Goal: Task Accomplishment & Management: Complete application form

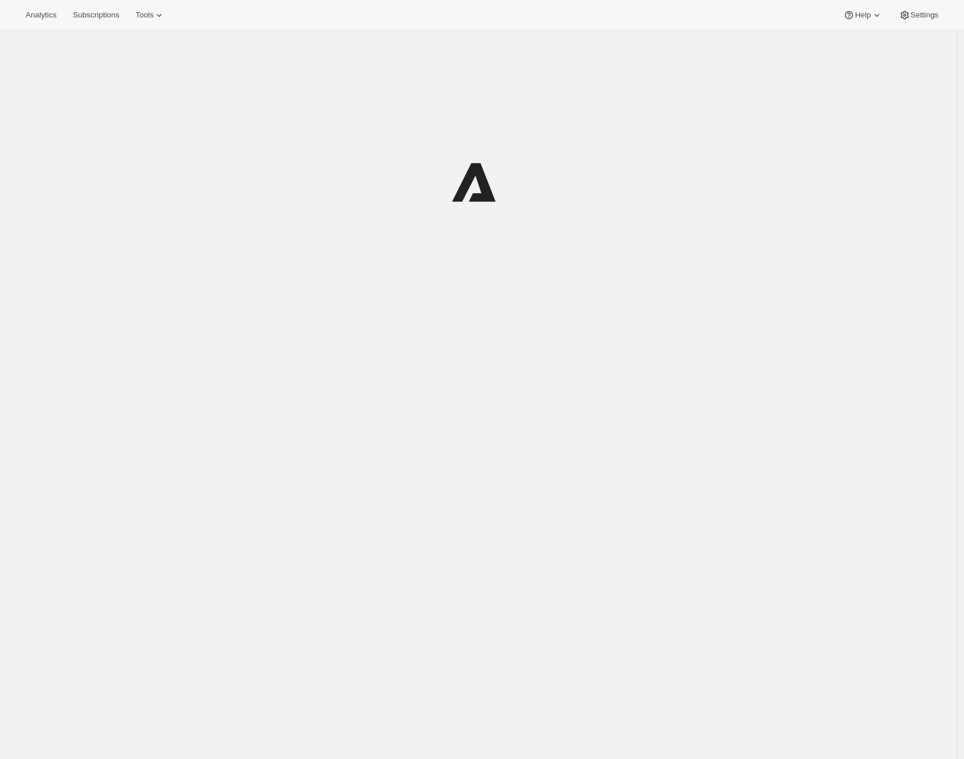
select select "12:00"
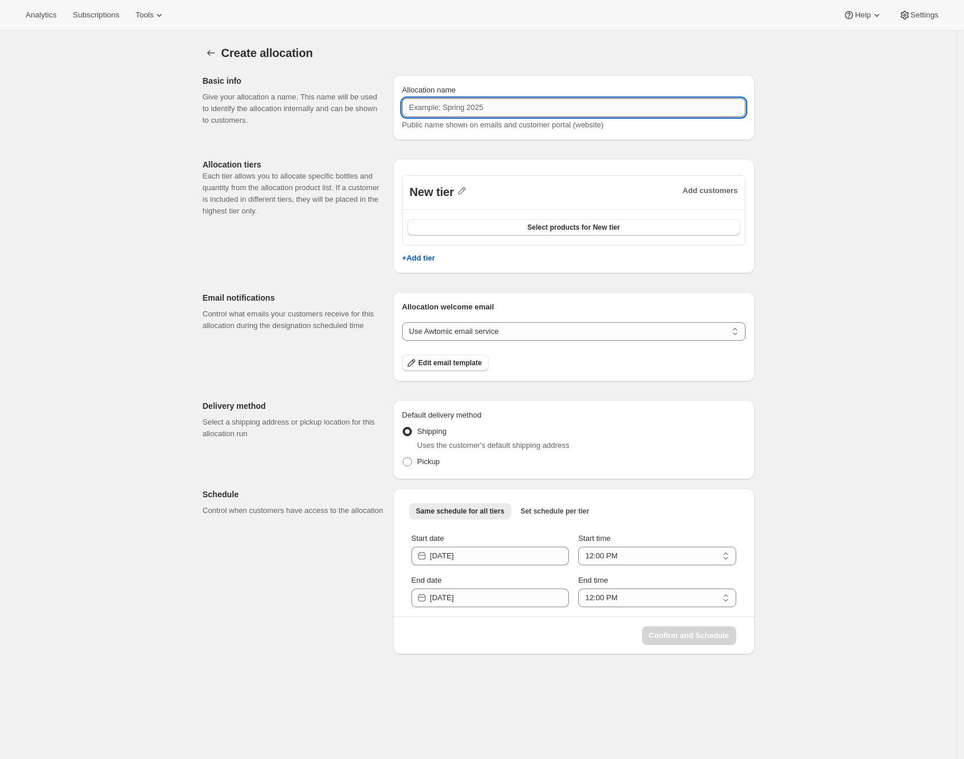
click at [507, 113] on input "Allocation name" at bounding box center [574, 107] width 344 height 19
type input "Test allocations 1"
click at [608, 148] on div "Basic info Give your allocation a name. This name will be used to identify the …" at bounding box center [479, 277] width 552 height 404
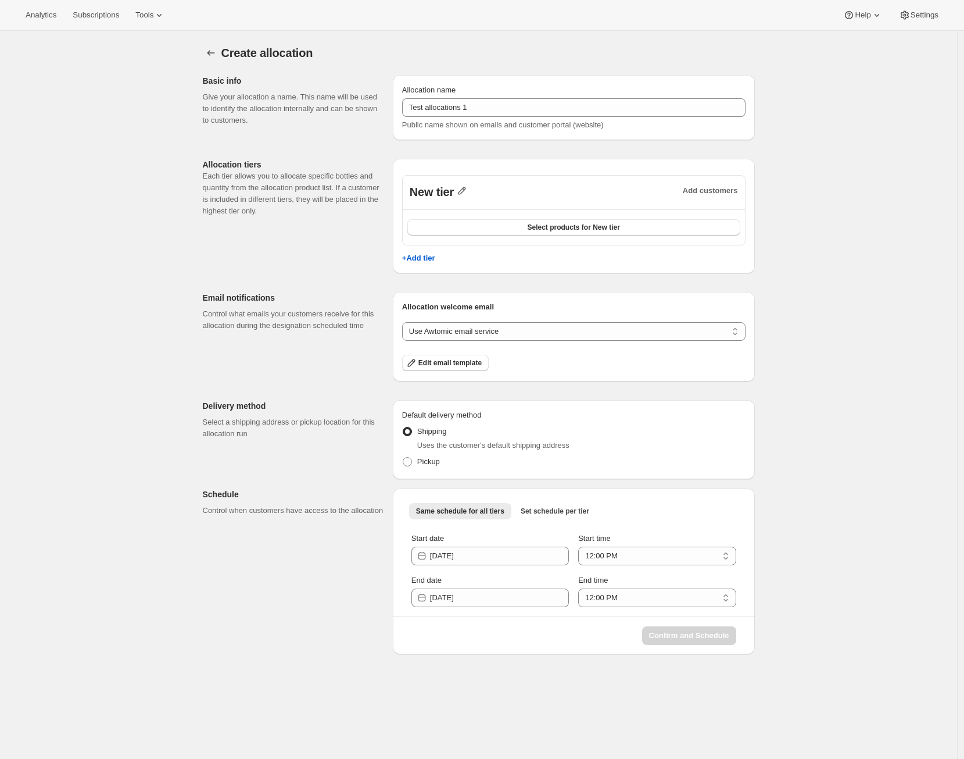
click at [466, 191] on icon "button" at bounding box center [463, 191] width 8 height 8
click at [435, 213] on input "New tier" at bounding box center [473, 215] width 112 height 19
click at [437, 212] on input "New tier" at bounding box center [473, 215] width 112 height 19
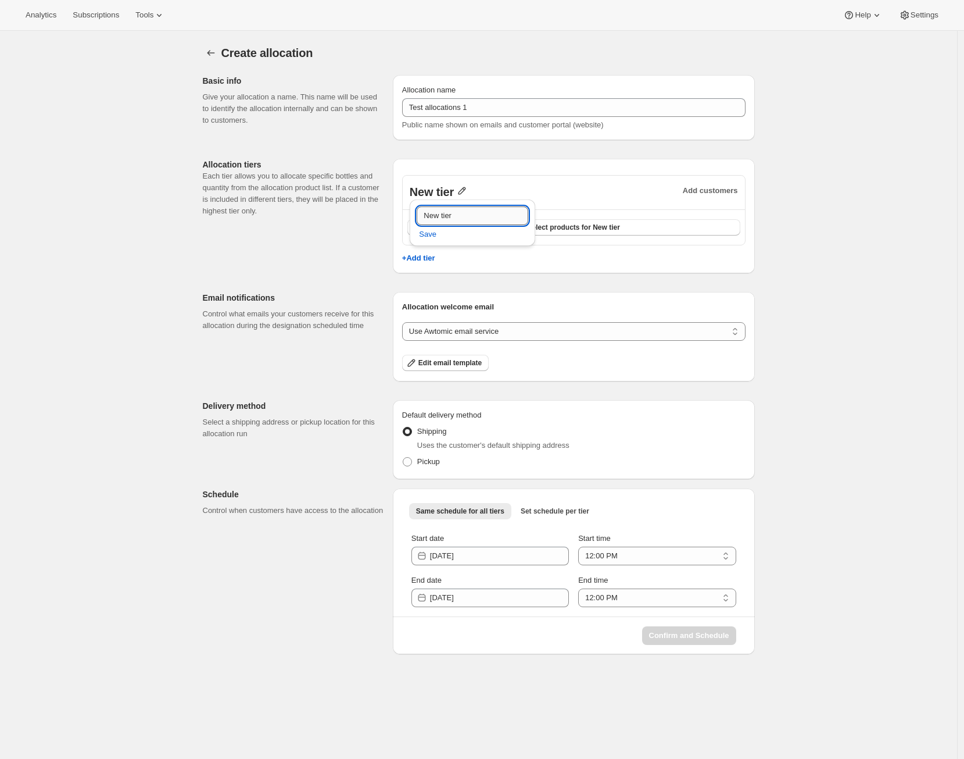
click at [438, 211] on input "New tier" at bounding box center [473, 215] width 112 height 19
type input "VIP"
drag, startPoint x: 434, startPoint y: 234, endPoint x: 445, endPoint y: 230, distance: 11.8
click at [434, 234] on span "Save" at bounding box center [427, 234] width 17 height 12
click at [456, 233] on button "Select products for VIP" at bounding box center [574, 227] width 333 height 16
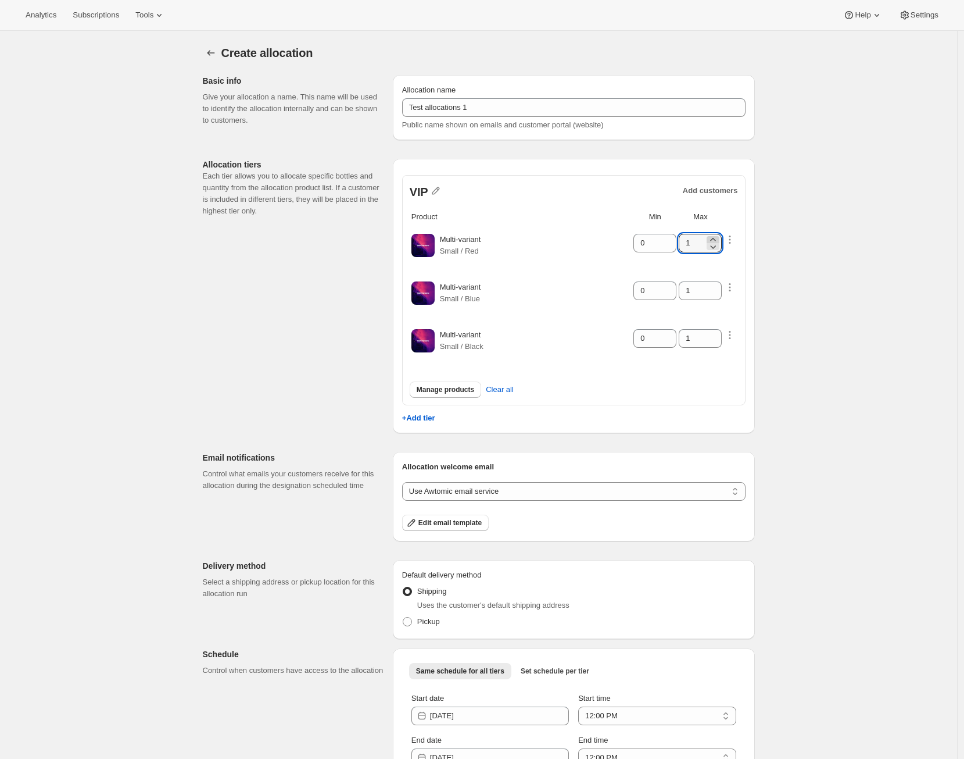
click at [719, 235] on icon at bounding box center [713, 240] width 12 height 12
click at [719, 234] on icon at bounding box center [713, 240] width 12 height 12
type input "4"
click at [732, 284] on icon "button" at bounding box center [730, 287] width 12 height 12
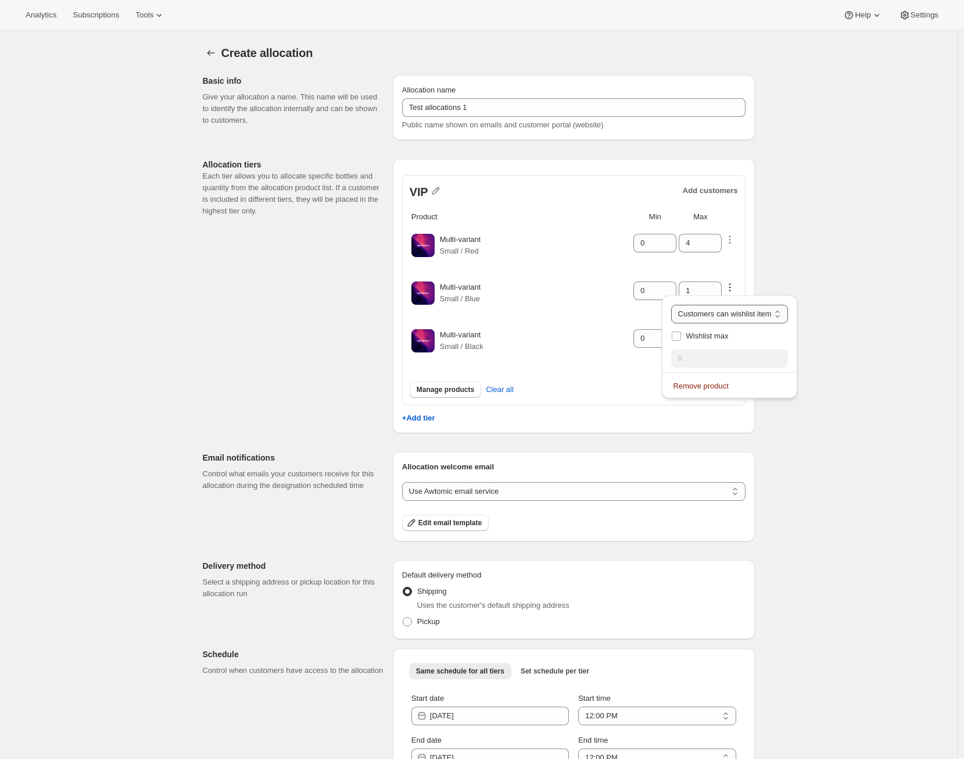
click at [723, 306] on select "Customers can wishlist item Wishlist only product Block item from wishlist" at bounding box center [729, 314] width 117 height 19
select select "blocked"
click at [679, 305] on select "Customers can wishlist item Wishlist only product Block item from wishlist" at bounding box center [729, 314] width 117 height 19
click at [622, 315] on td "Multi-variant Small / Blue" at bounding box center [535, 295] width 193 height 47
click at [714, 285] on icon at bounding box center [713, 287] width 12 height 12
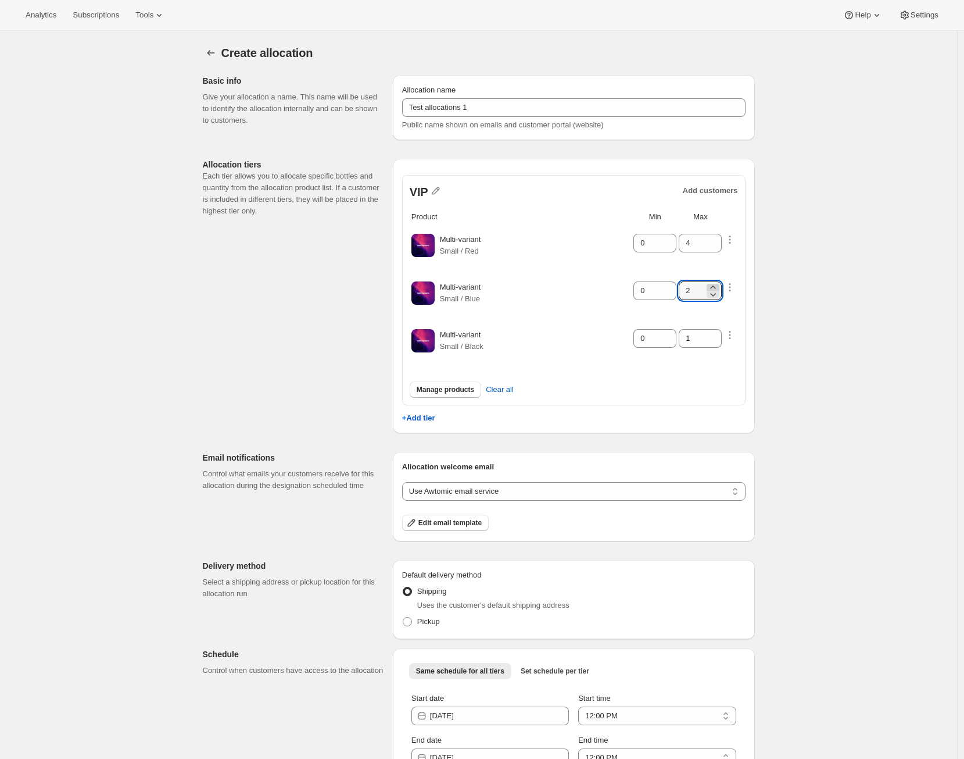
click at [714, 285] on icon at bounding box center [713, 287] width 12 height 12
type input "4"
click at [674, 286] on icon at bounding box center [668, 287] width 12 height 12
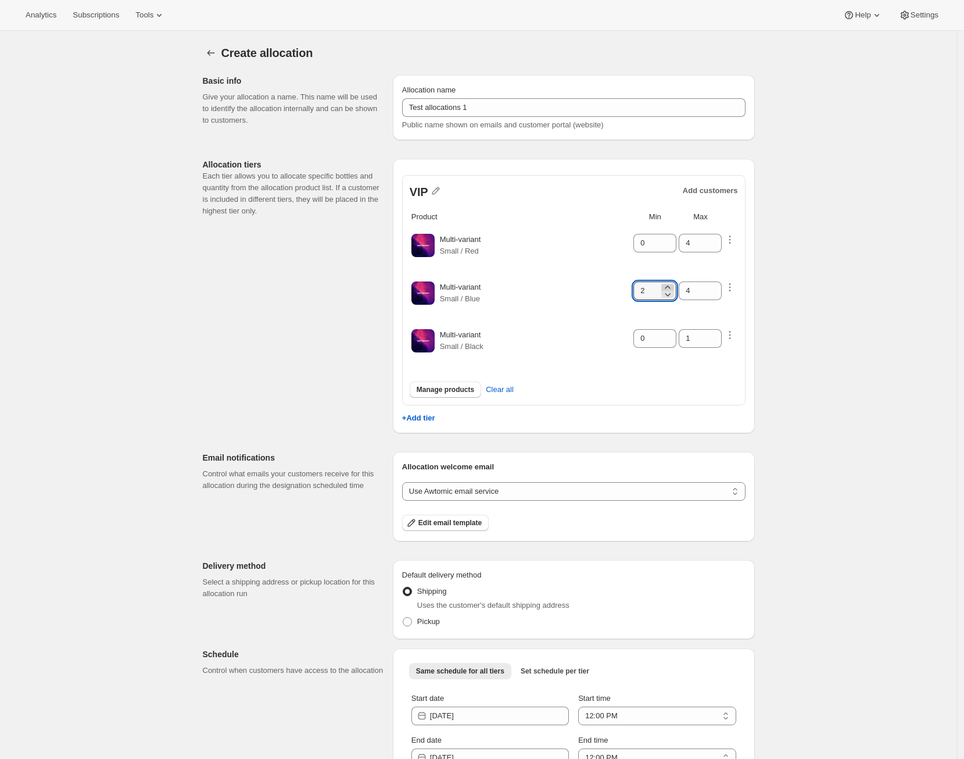
click at [674, 286] on icon at bounding box center [668, 287] width 12 height 12
type input "3"
click at [734, 333] on icon "button" at bounding box center [730, 335] width 12 height 12
click at [742, 364] on select "Customers can wishlist item Wishlist only product Block item from wishlist" at bounding box center [729, 361] width 117 height 19
select select "only"
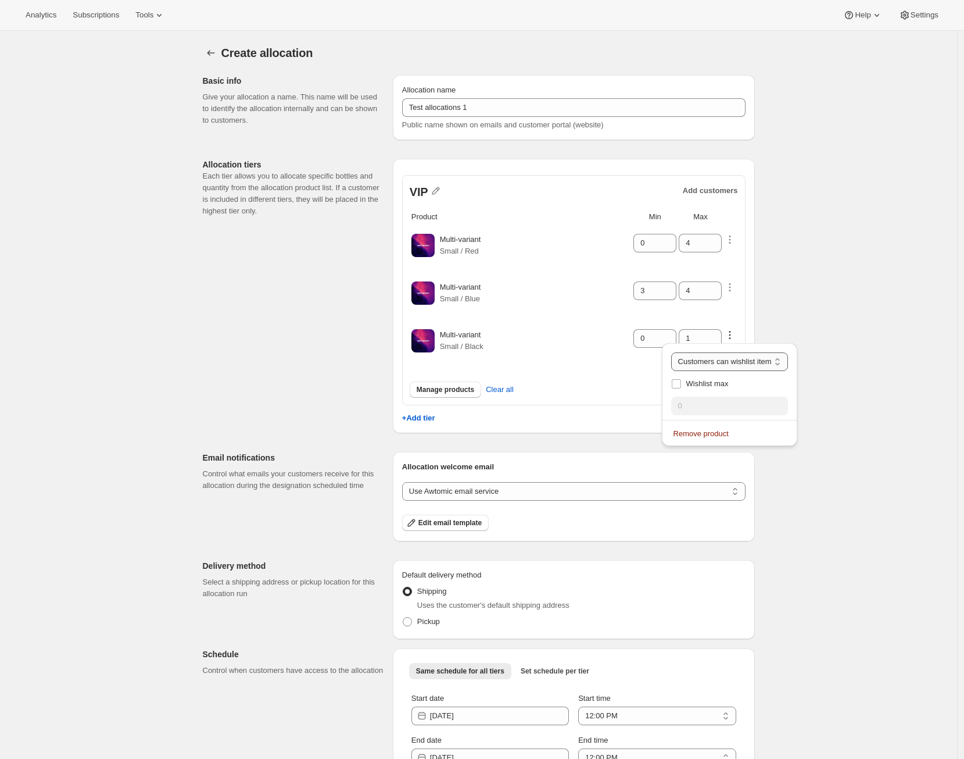
click at [683, 352] on select "Customers can wishlist item Wishlist only product Block item from wishlist" at bounding box center [729, 361] width 117 height 19
type input "0"
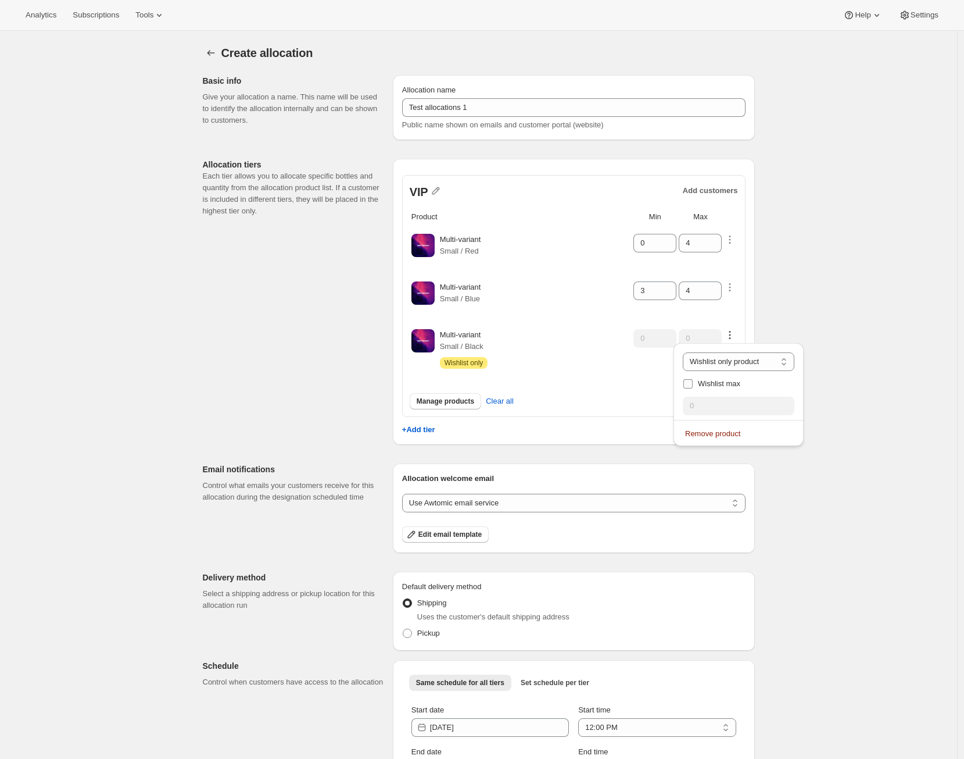
click at [703, 383] on span "Wishlist max" at bounding box center [719, 383] width 42 height 9
click at [693, 383] on input "Wishlist max" at bounding box center [688, 383] width 9 height 9
checkbox input "true"
drag, startPoint x: 704, startPoint y: 403, endPoint x: 635, endPoint y: 392, distance: 69.6
click at [635, 392] on div "Analytics Subscriptions Tools Help Settings Skip to content Create allocation. …" at bounding box center [482, 417] width 964 height 835
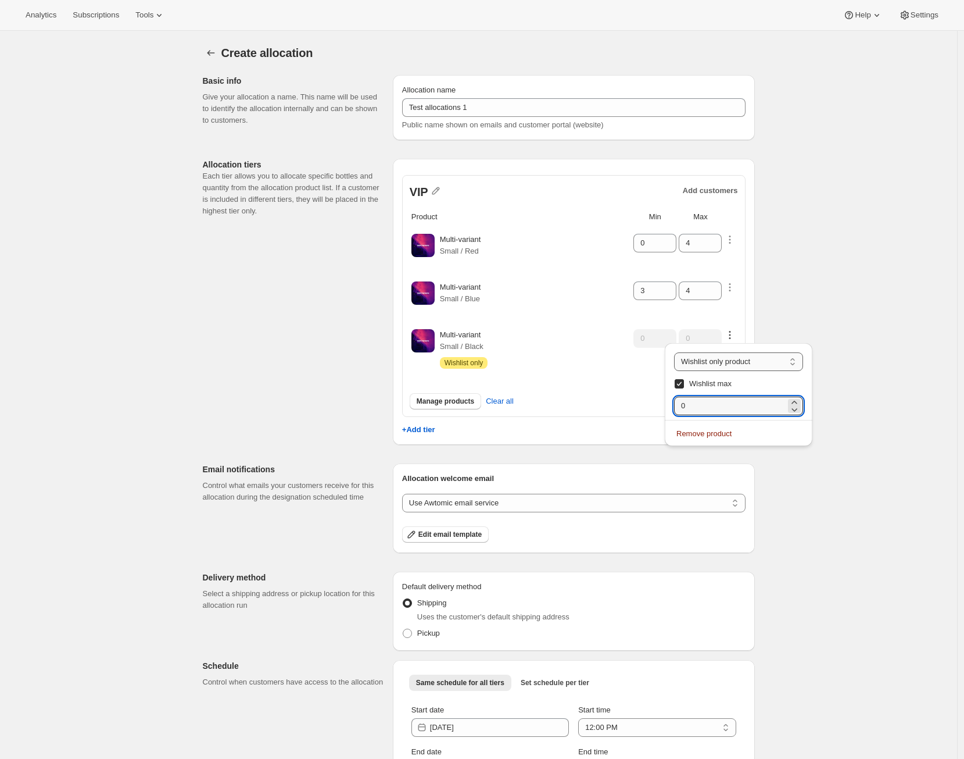
type input "5"
click at [869, 334] on div "Create allocation. This page is ready Create allocation Basic info Give your al…" at bounding box center [478, 433] width 957 height 804
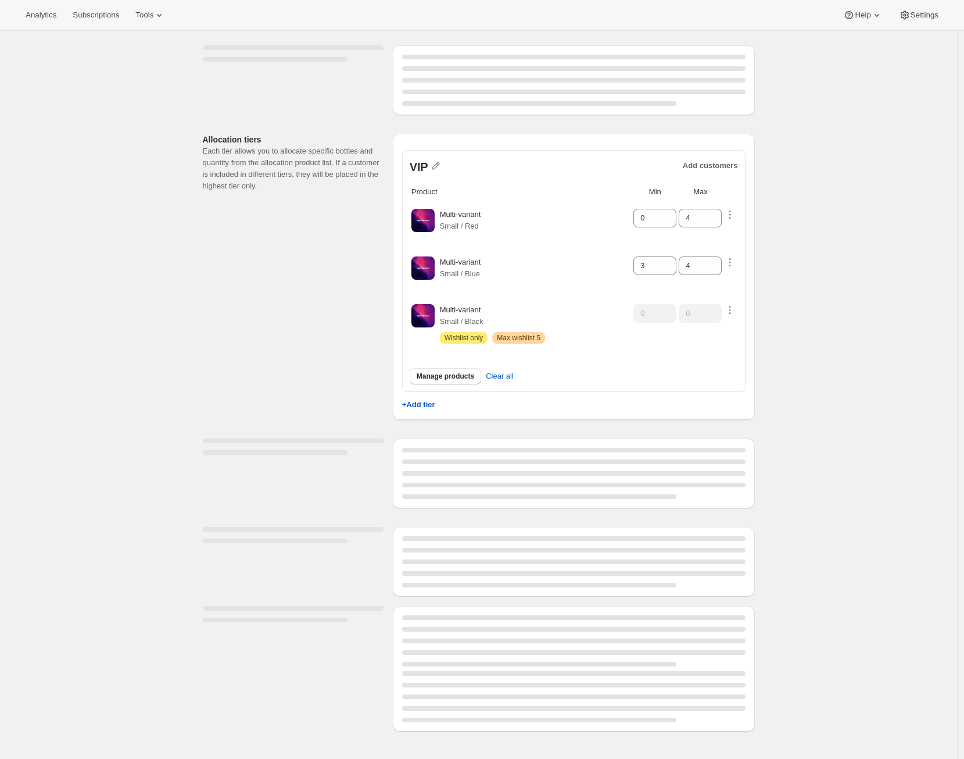
scroll to position [31, 0]
select select "12:00"
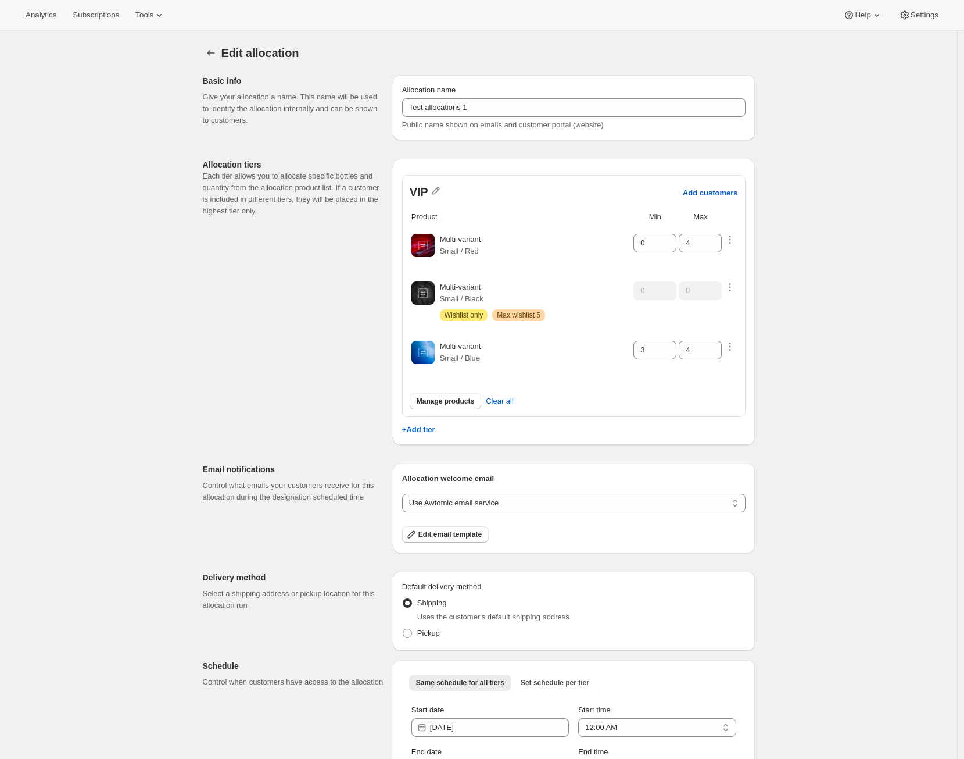
scroll to position [75, 0]
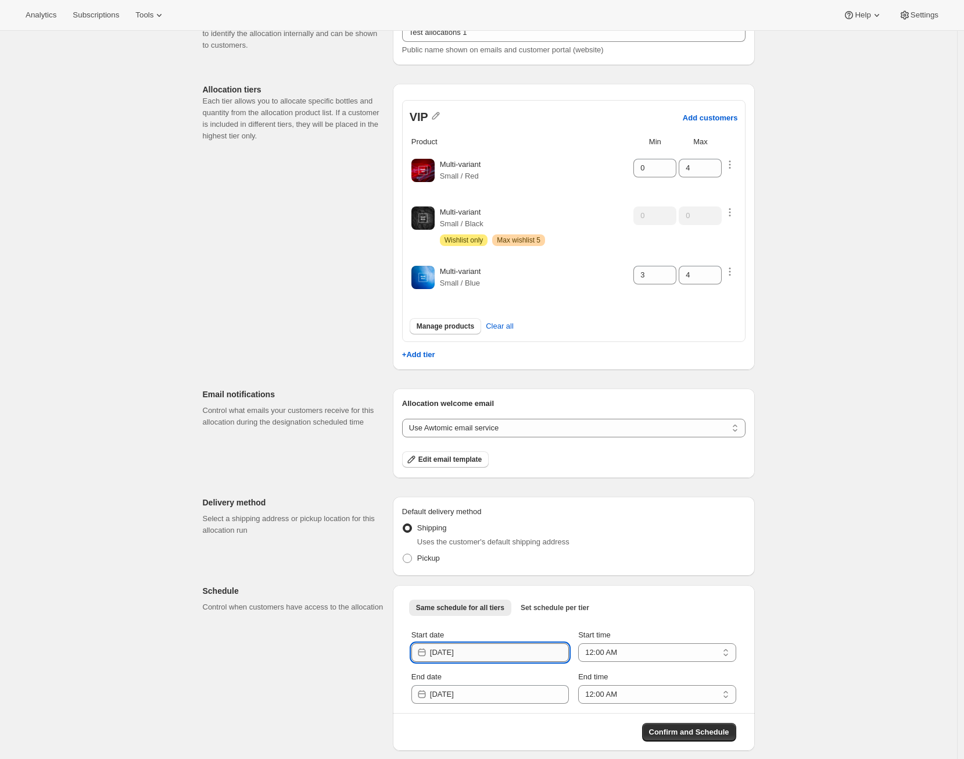
click at [509, 650] on input "[DATE]" at bounding box center [499, 652] width 139 height 19
click at [560, 497] on icon "Show next month, November 2025" at bounding box center [558, 496] width 12 height 12
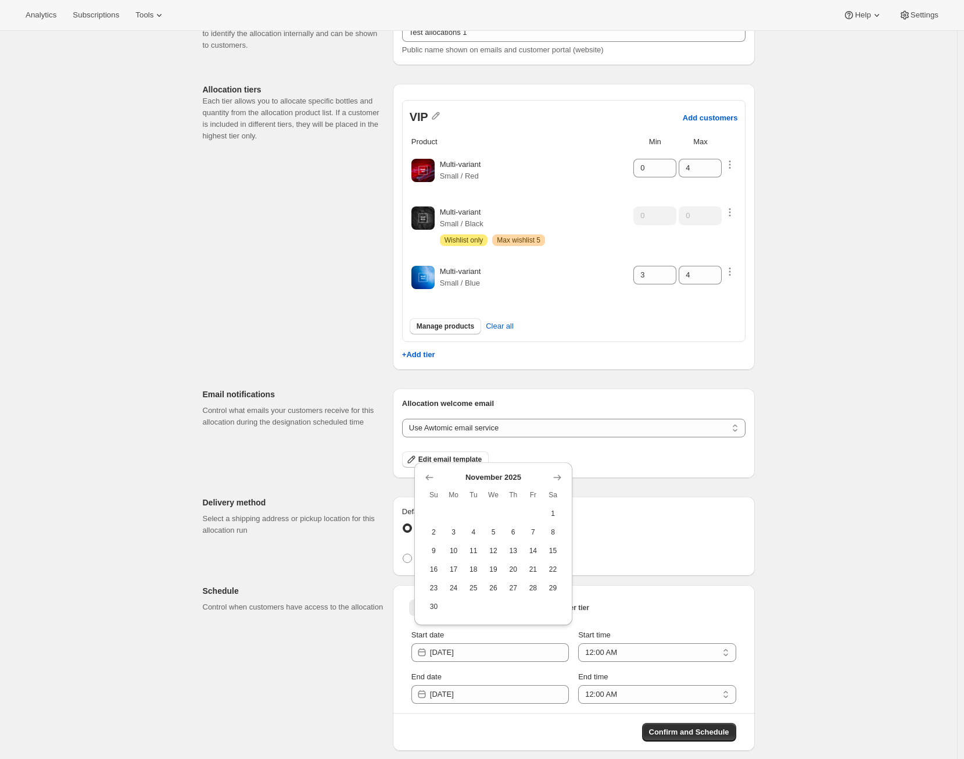
drag, startPoint x: 431, startPoint y: 478, endPoint x: 453, endPoint y: 492, distance: 26.4
click at [431, 478] on icon "Show previous month, October 2025" at bounding box center [430, 477] width 12 height 12
click at [533, 537] on button "3" at bounding box center [533, 532] width 20 height 19
type input "2025-10-02"
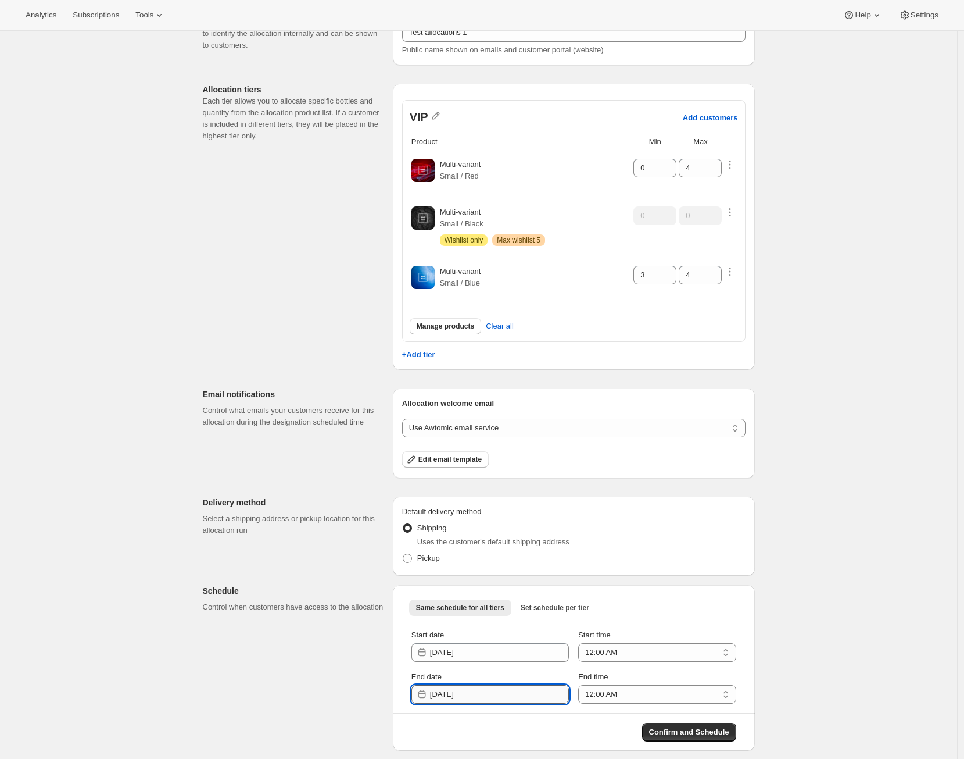
click at [506, 692] on input "[DATE]" at bounding box center [499, 694] width 139 height 19
click at [476, 594] on span "7" at bounding box center [474, 592] width 10 height 9
type input "2025-10-06"
click at [669, 730] on span "Confirm and Schedule" at bounding box center [689, 732] width 80 height 12
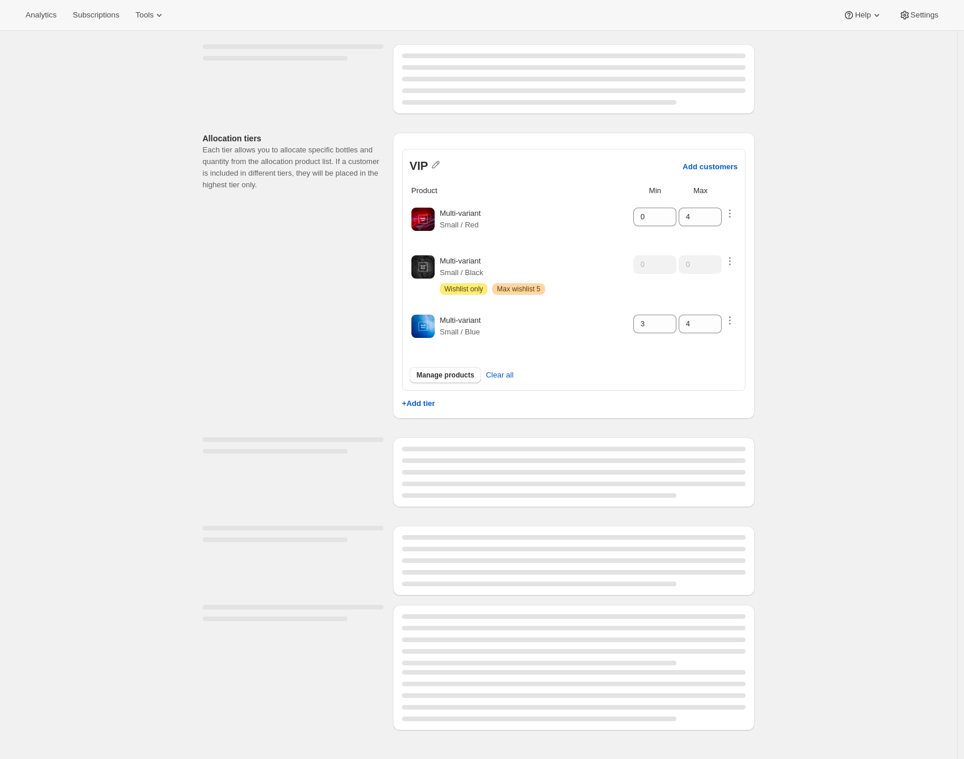
scroll to position [0, 0]
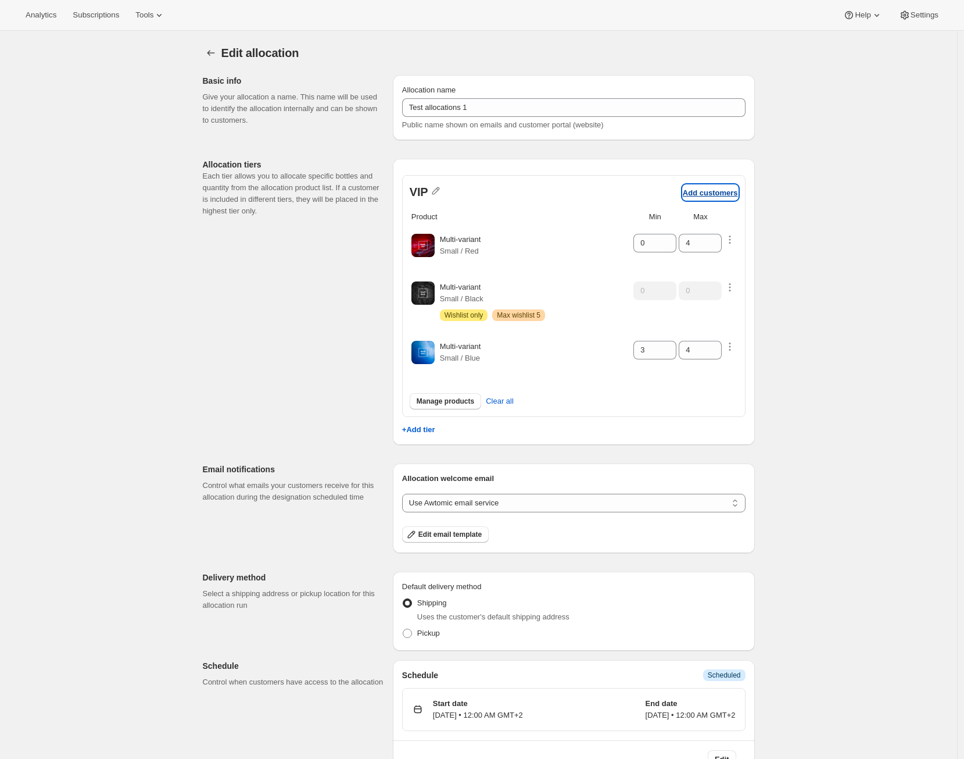
click at [717, 194] on p "Add customers" at bounding box center [710, 192] width 55 height 9
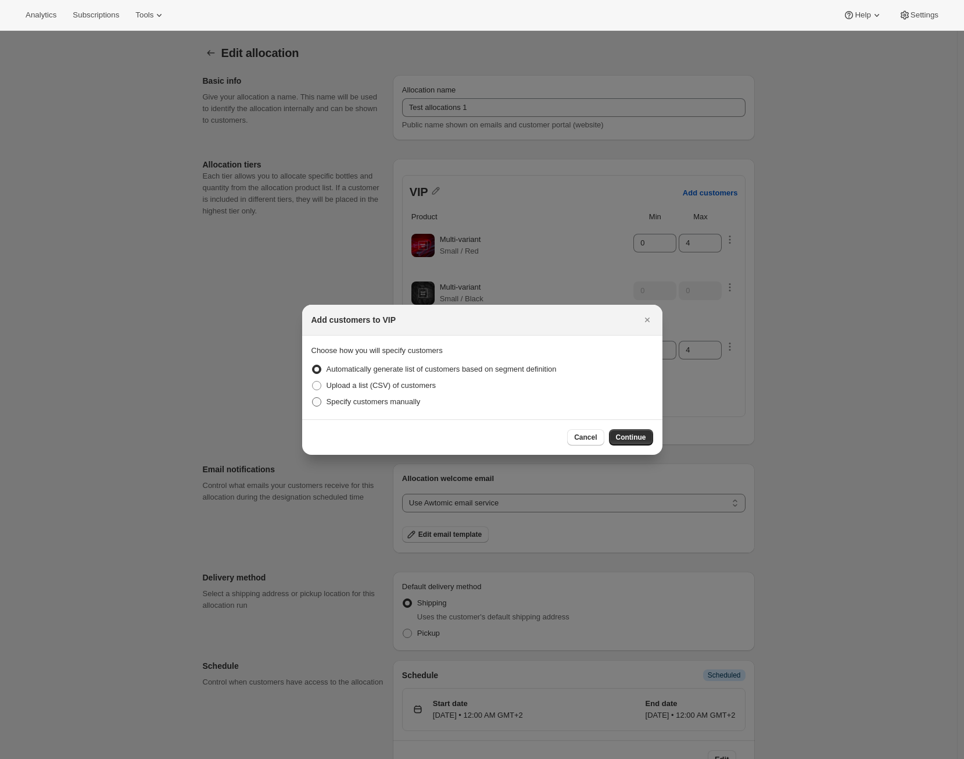
click at [413, 402] on span "Specify customers manually" at bounding box center [374, 401] width 94 height 9
click at [313, 398] on input "Specify customers manually" at bounding box center [312, 397] width 1 height 1
click at [620, 435] on span "Continue" at bounding box center [631, 437] width 30 height 9
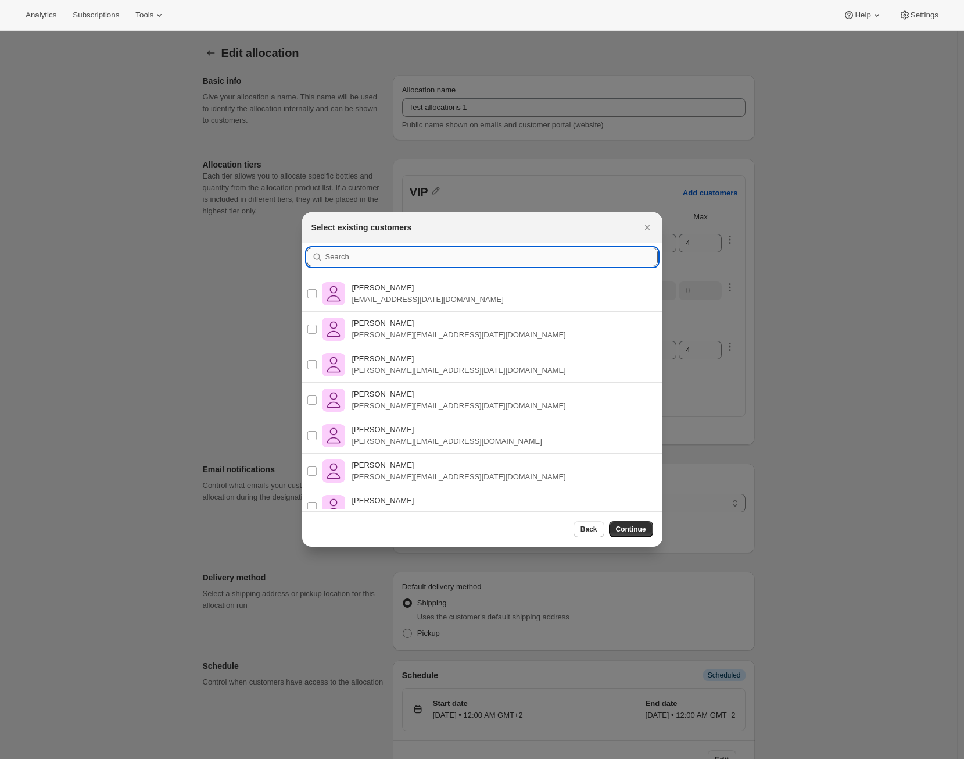
click at [455, 253] on input ":r39:" at bounding box center [492, 257] width 333 height 19
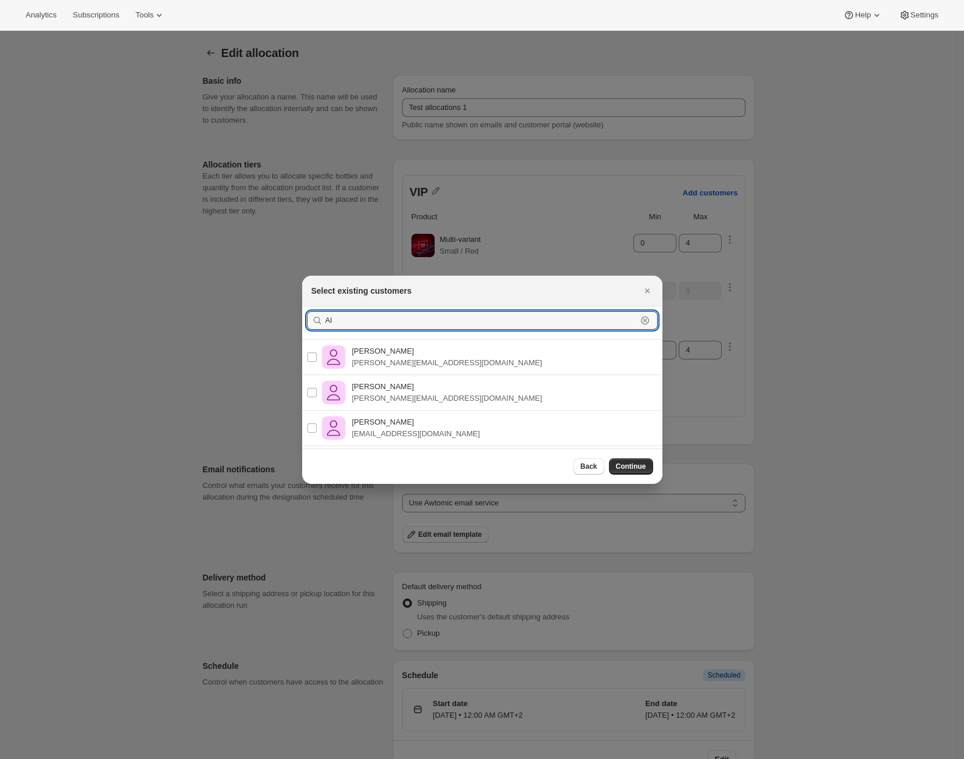
type input "Al"
click at [441, 433] on div "[PERSON_NAME] Ramos [EMAIL_ADDRESS][DOMAIN_NAME]" at bounding box center [482, 427] width 379 height 35
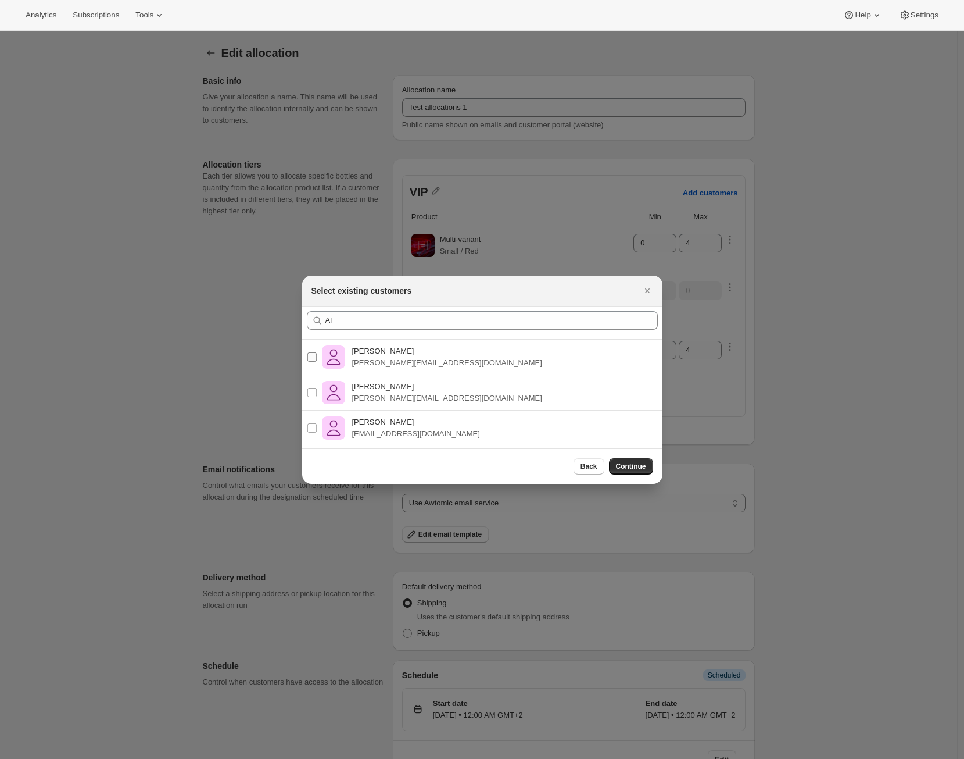
click at [314, 362] on span ":r39:" at bounding box center [312, 357] width 10 height 10
click at [314, 362] on input "[PERSON_NAME] Ramos [EMAIL_ADDRESS][DOMAIN_NAME]" at bounding box center [312, 356] width 9 height 9
checkbox input "true"
click at [315, 421] on label "[PERSON_NAME] Ramos [EMAIL_ADDRESS][DOMAIN_NAME]" at bounding box center [393, 428] width 173 height 28
click at [315, 423] on input "[PERSON_NAME] Ramos [EMAIL_ADDRESS][DOMAIN_NAME]" at bounding box center [312, 427] width 9 height 9
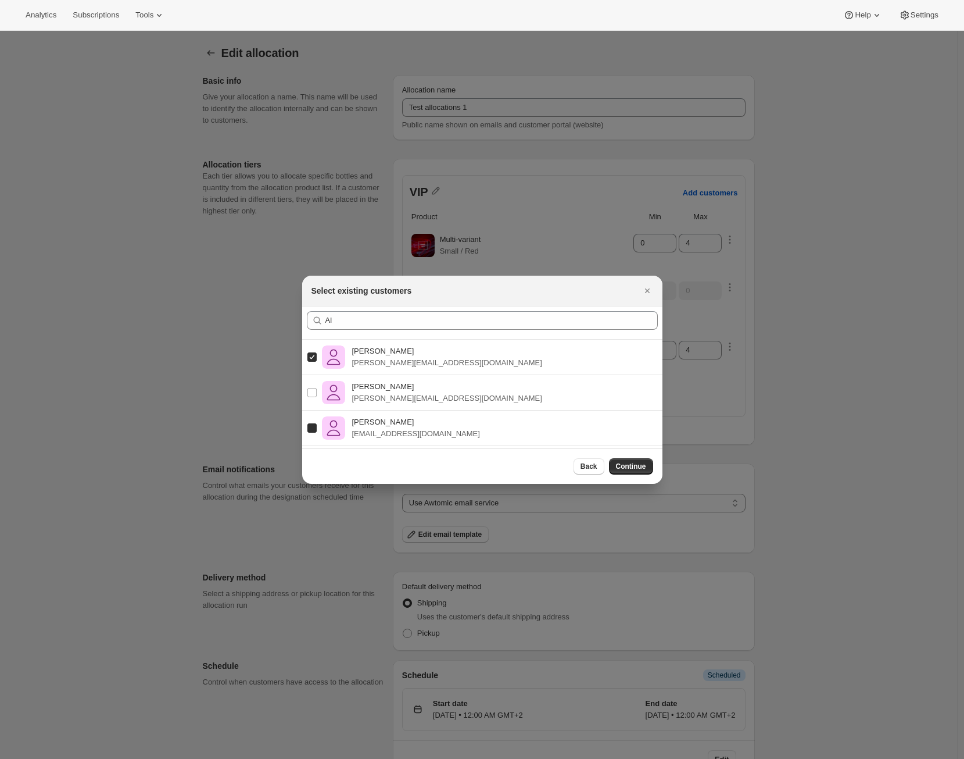
checkbox input "true"
click at [623, 467] on span "Continue" at bounding box center [631, 466] width 30 height 9
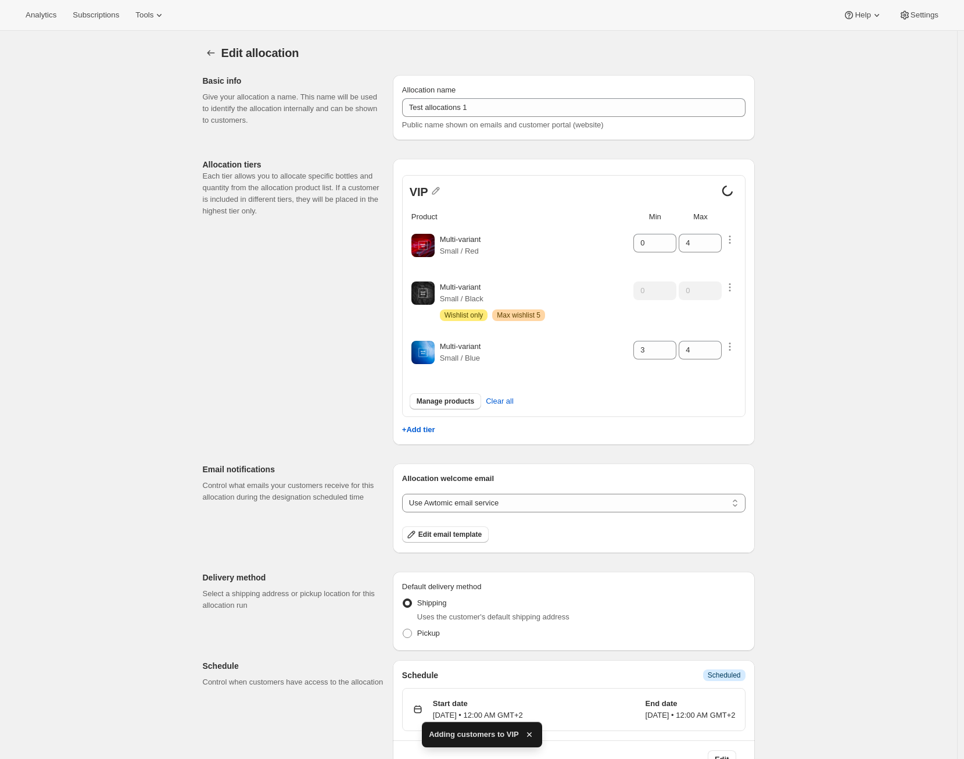
scroll to position [31, 0]
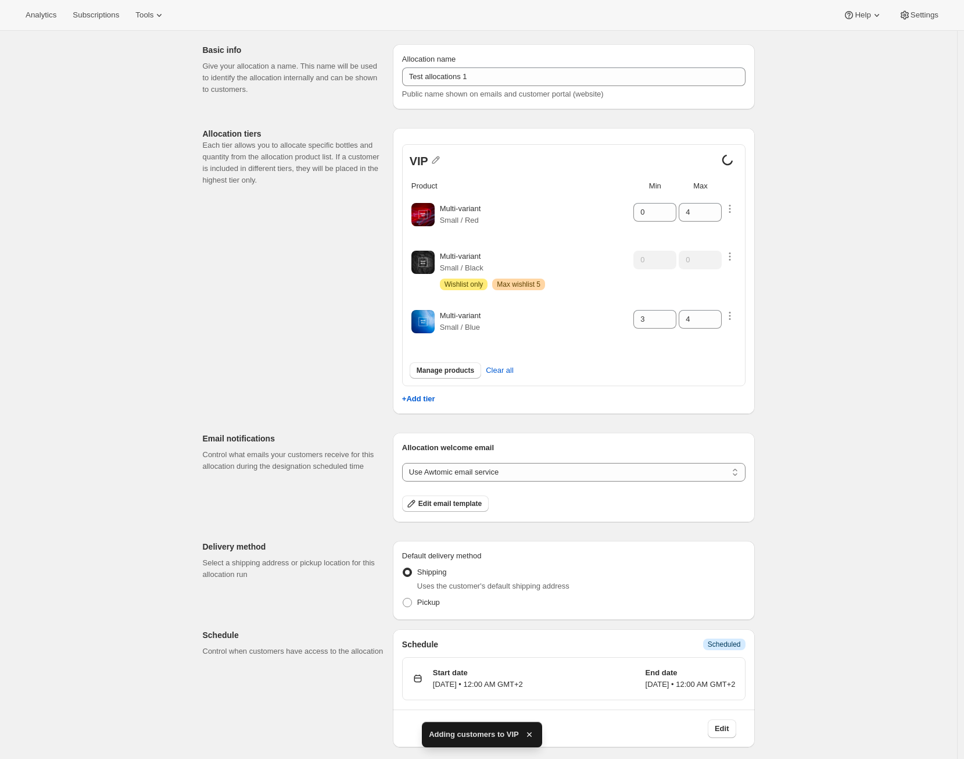
click at [906, 590] on div "Edit allocation. This page is ready Edit allocation Basic info Give your alloca…" at bounding box center [478, 379] width 957 height 759
click at [809, 408] on div "Edit allocation. This page is ready Edit allocation Basic info Give your alloca…" at bounding box center [478, 379] width 957 height 759
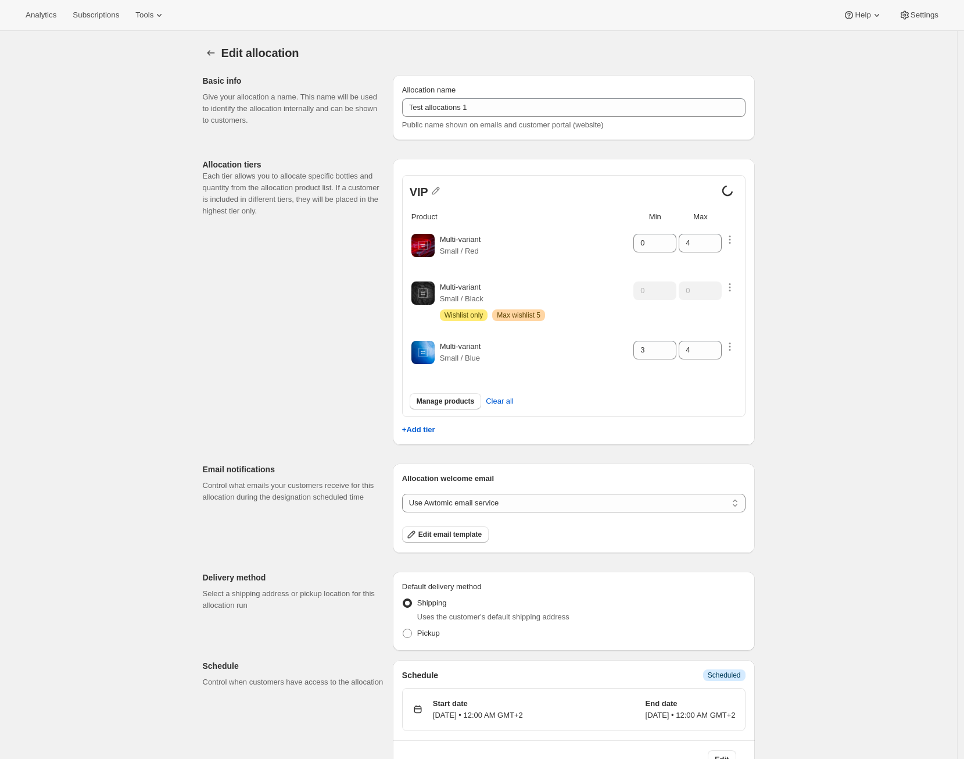
click at [795, 246] on div "Edit allocation. This page is ready Edit allocation Basic info Give your alloca…" at bounding box center [478, 410] width 957 height 759
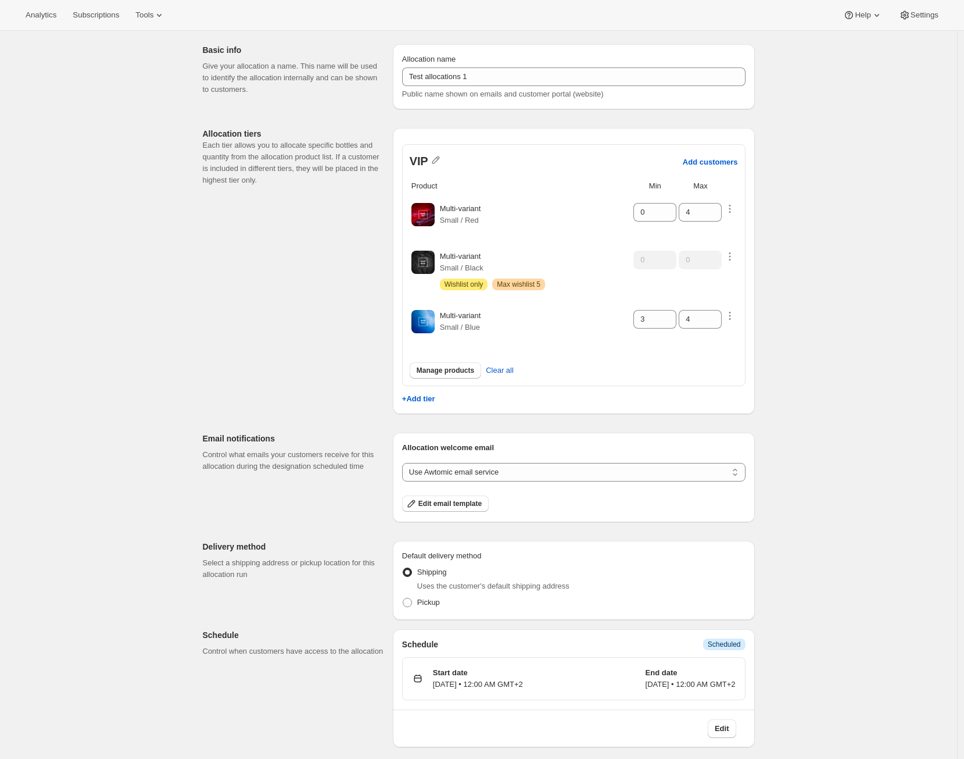
click at [710, 642] on span "Scheduled" at bounding box center [724, 643] width 33 height 9
click at [699, 164] on p "Add customers" at bounding box center [710, 162] width 55 height 9
click at [695, 167] on button "Add customers" at bounding box center [710, 161] width 55 height 15
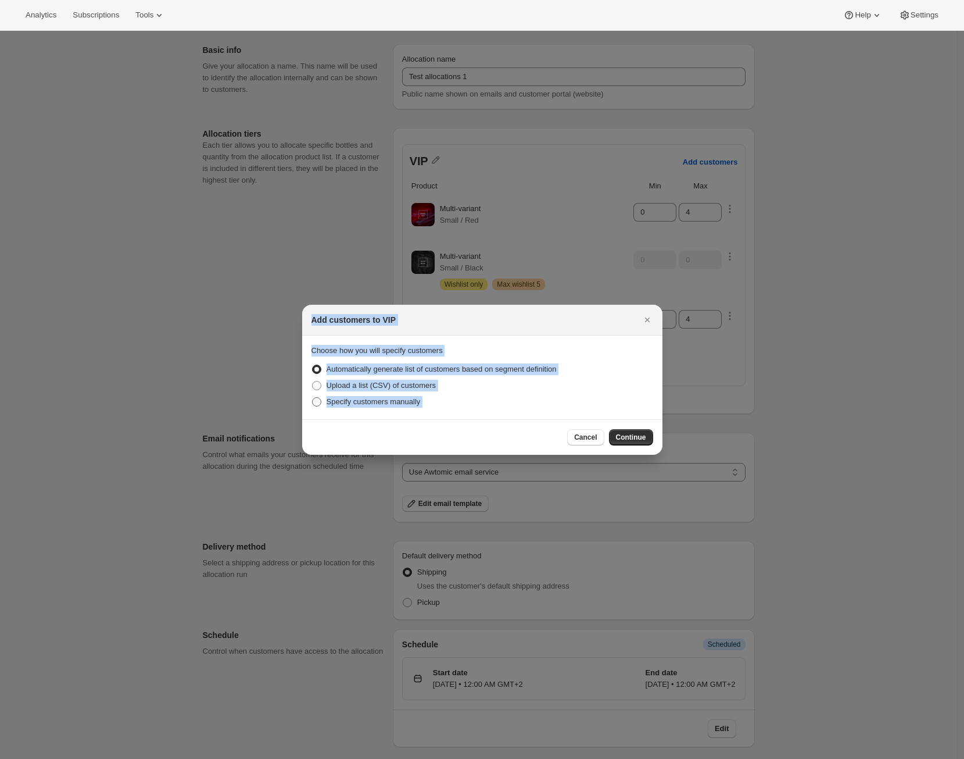
click at [408, 402] on span "Specify customers manually" at bounding box center [374, 401] width 94 height 9
click at [313, 398] on input "Specify customers manually" at bounding box center [312, 397] width 1 height 1
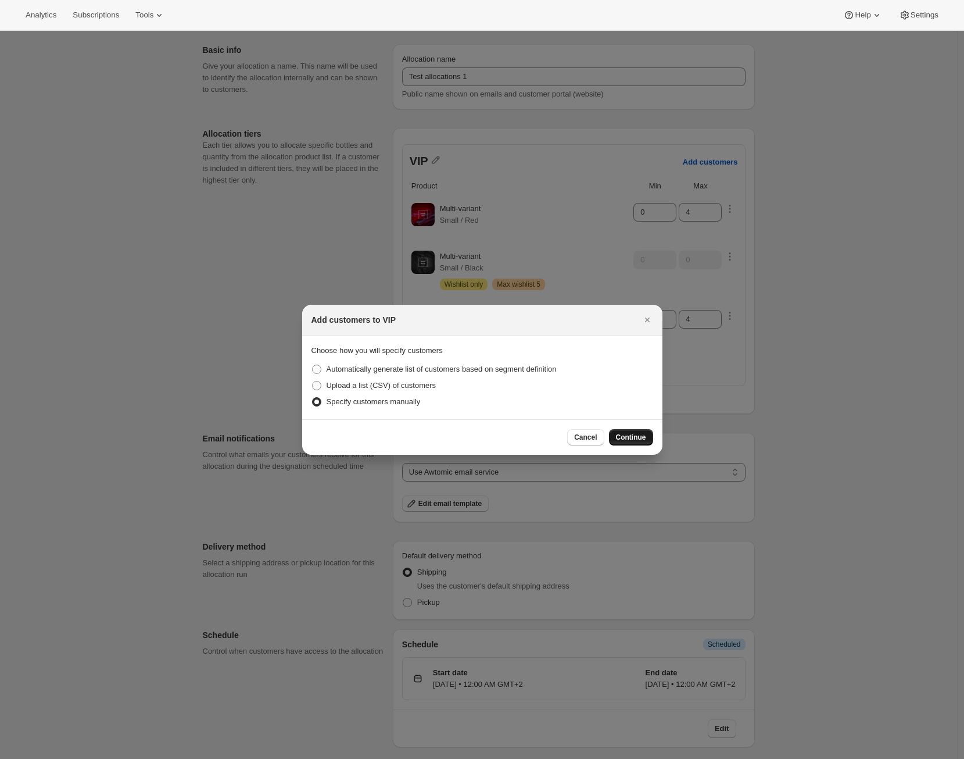
click at [642, 439] on span "Continue" at bounding box center [631, 437] width 30 height 9
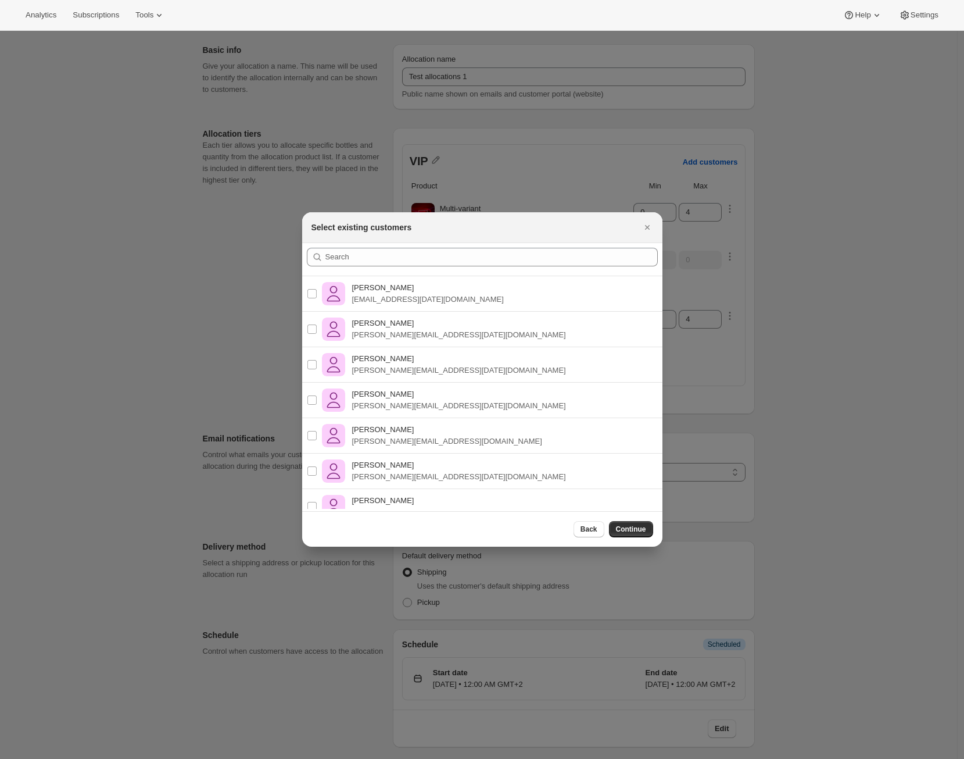
click at [401, 245] on div ":r1i:" at bounding box center [482, 259] width 360 height 33
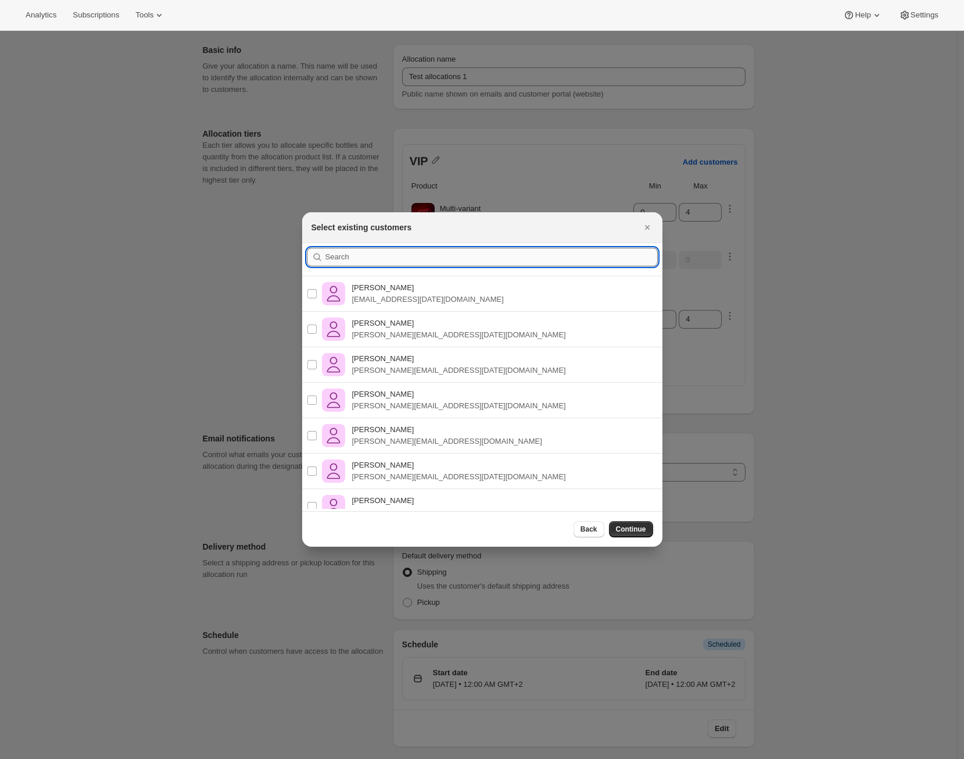
click at [393, 265] on input ":r1i:" at bounding box center [492, 257] width 333 height 19
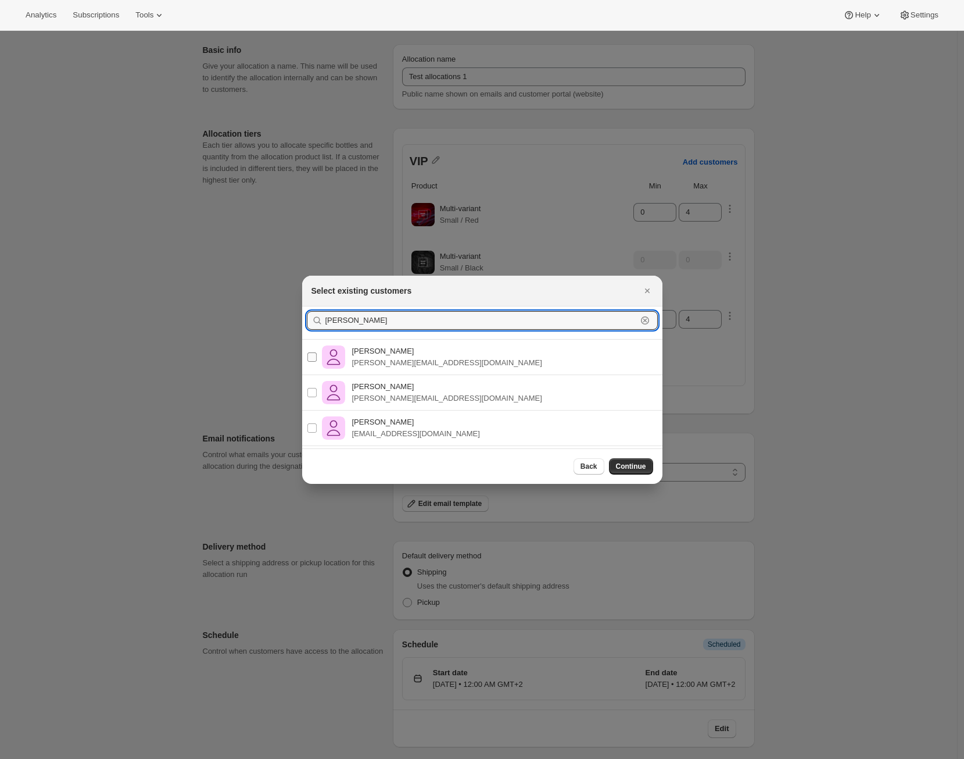
type input "[PERSON_NAME]"
click at [420, 367] on p "[PERSON_NAME][EMAIL_ADDRESS][DOMAIN_NAME]" at bounding box center [447, 363] width 190 height 12
click at [317, 362] on input "[PERSON_NAME] Ramos [EMAIL_ADDRESS][DOMAIN_NAME]" at bounding box center [312, 356] width 9 height 9
checkbox input "true"
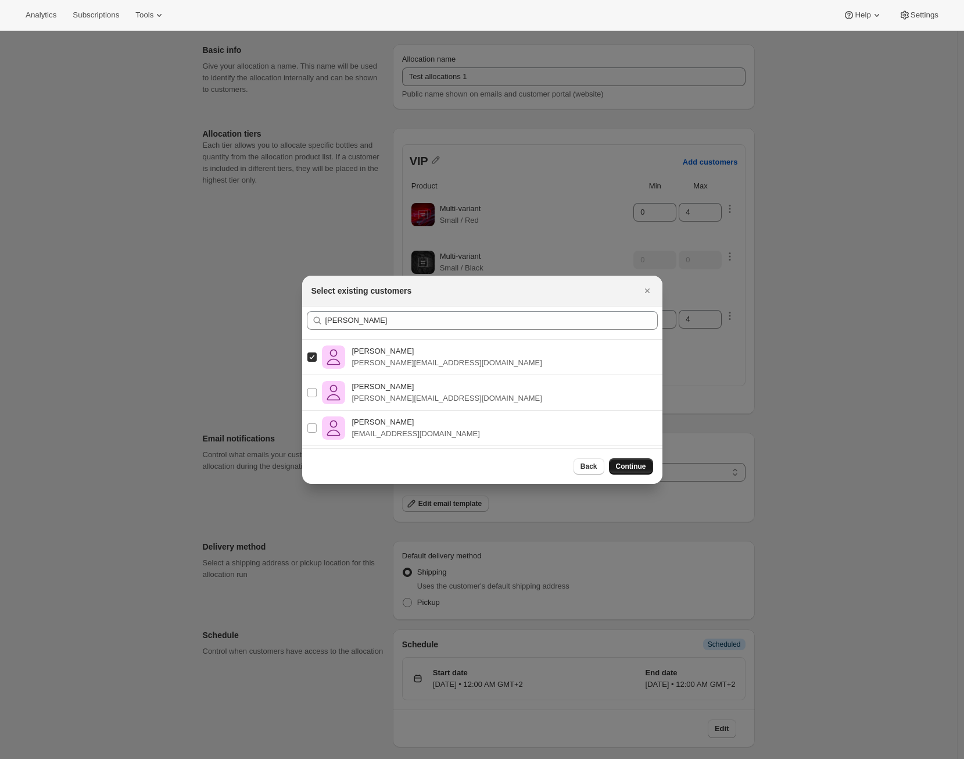
click at [614, 462] on button "Continue" at bounding box center [631, 466] width 44 height 16
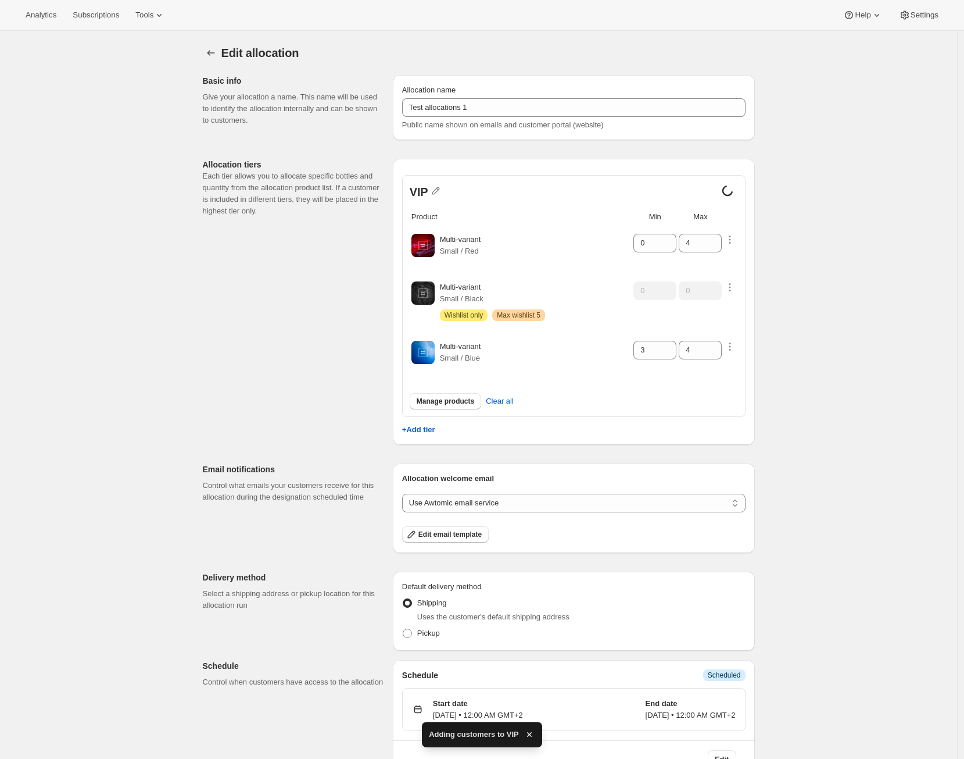
click at [839, 424] on div "Edit allocation. This page is ready Edit allocation Basic info Give your alloca…" at bounding box center [478, 410] width 957 height 759
click at [215, 53] on icon "Allocations" at bounding box center [211, 53] width 12 height 12
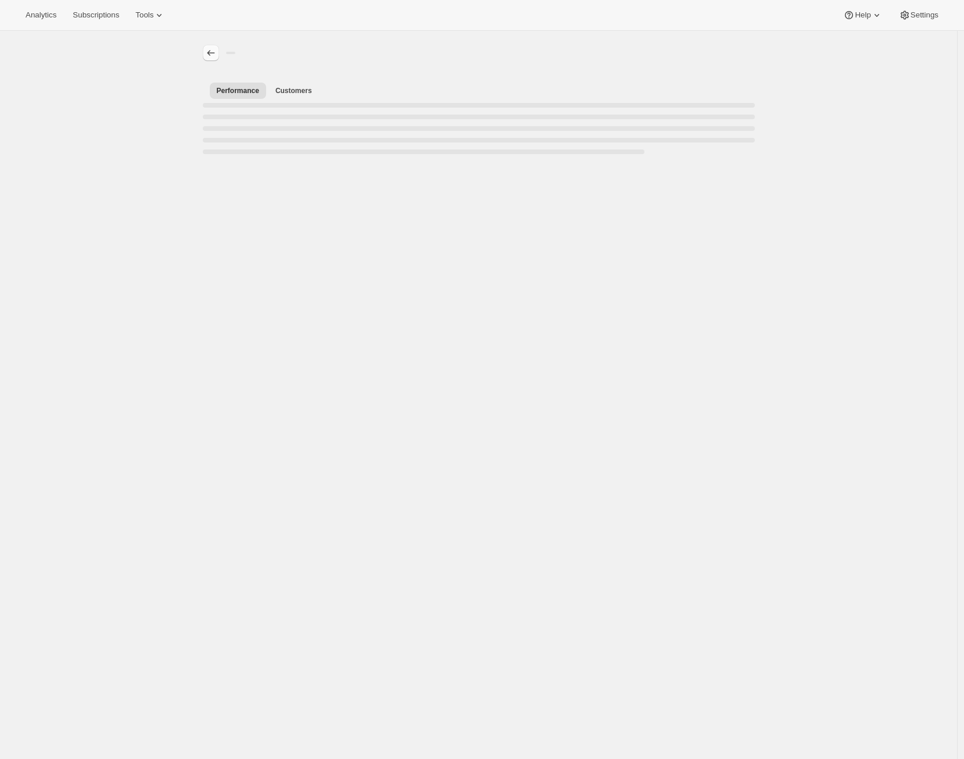
click at [209, 55] on icon "Allocations" at bounding box center [211, 53] width 12 height 12
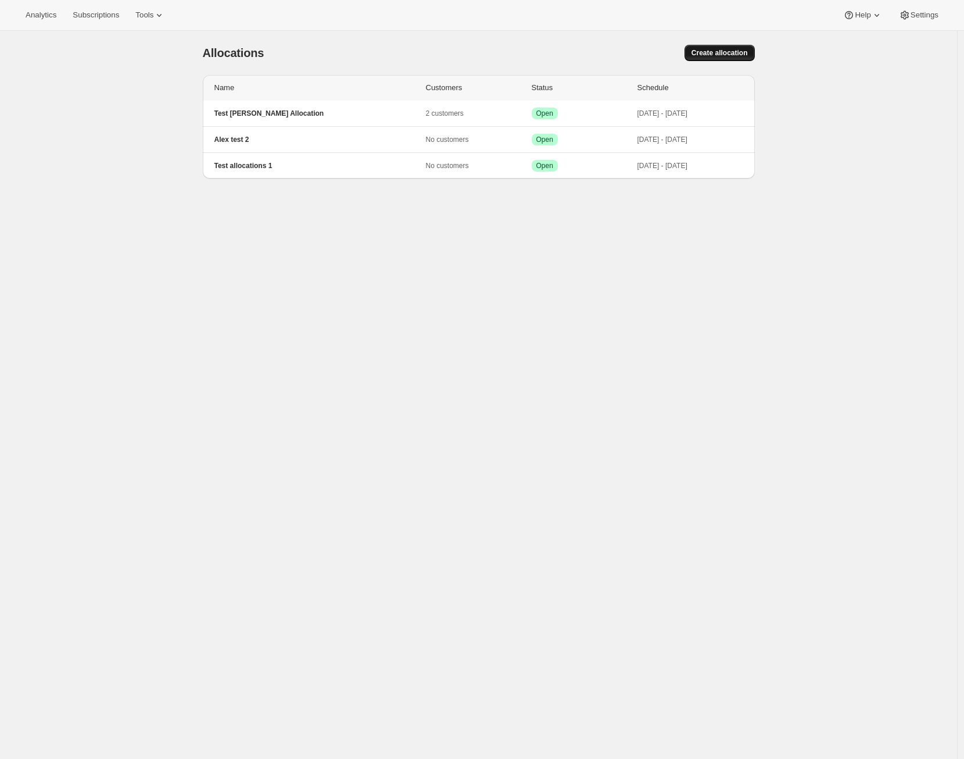
click at [698, 59] on button "Create allocation" at bounding box center [720, 53] width 70 height 16
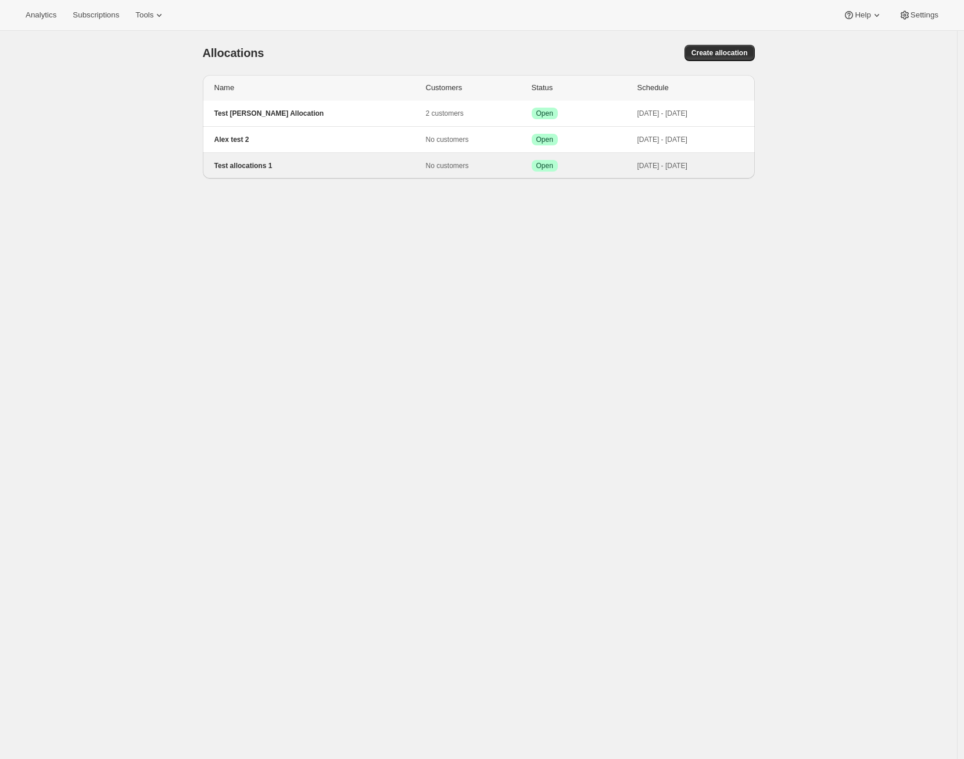
select select "12:00"
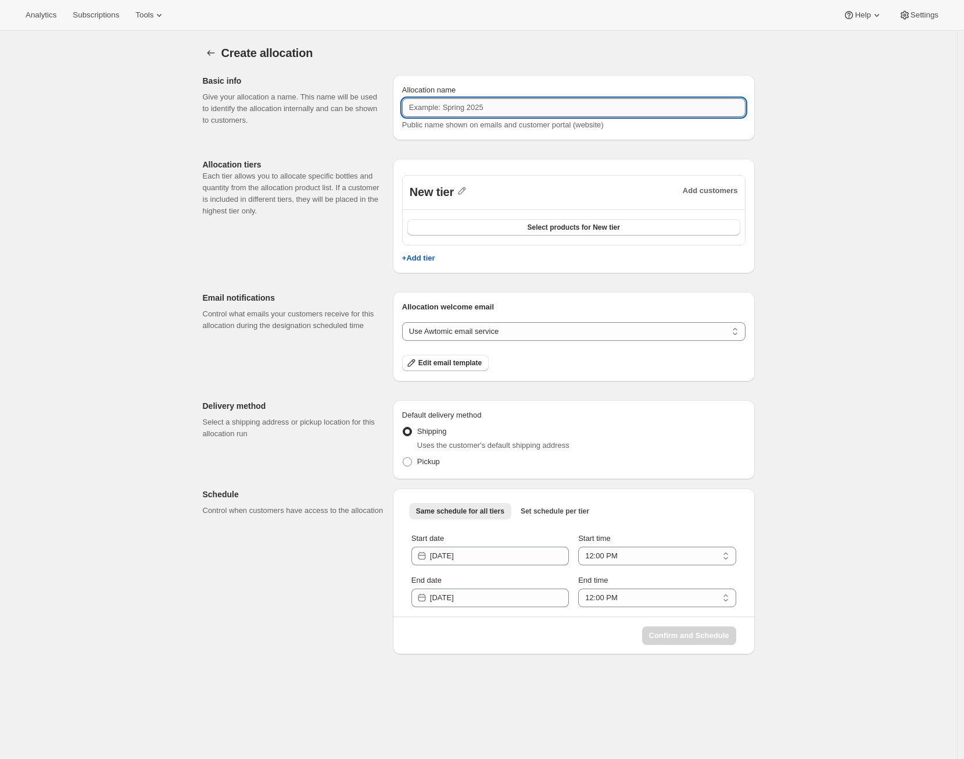
click at [456, 108] on input "Allocation name" at bounding box center [574, 107] width 344 height 19
type input "Test Allocations 2"
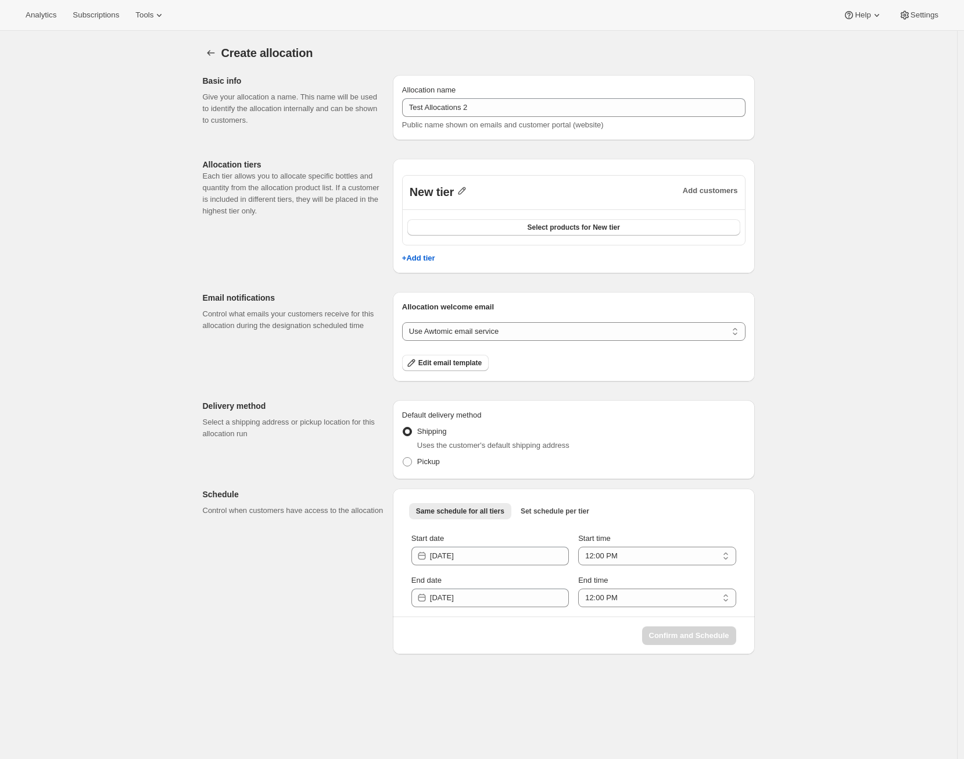
click at [464, 194] on icon "button" at bounding box center [463, 191] width 8 height 8
click at [461, 214] on input "New tier" at bounding box center [473, 215] width 112 height 19
click at [461, 213] on input "New tier" at bounding box center [473, 215] width 112 height 19
click at [460, 213] on input "New tier" at bounding box center [473, 215] width 112 height 19
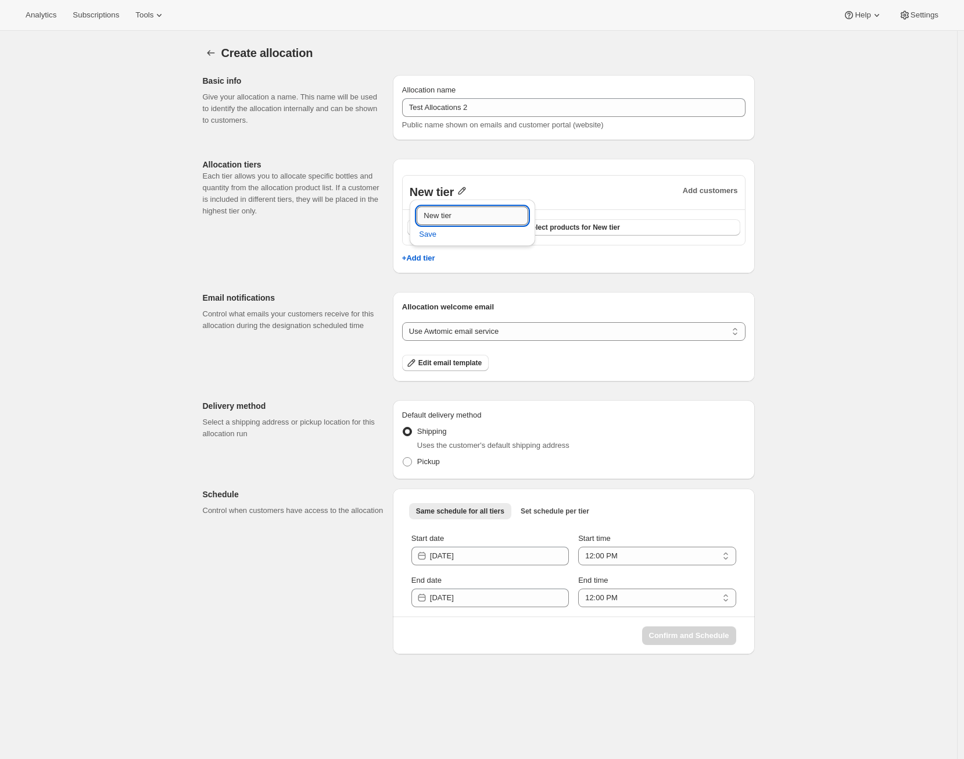
click at [460, 212] on input "New tier" at bounding box center [473, 215] width 112 height 19
click at [461, 213] on input "New tier" at bounding box center [473, 215] width 112 height 19
type input "VIP"
click at [436, 230] on span "Save" at bounding box center [427, 234] width 17 height 12
click at [669, 227] on button "Select products for VIP" at bounding box center [574, 227] width 333 height 16
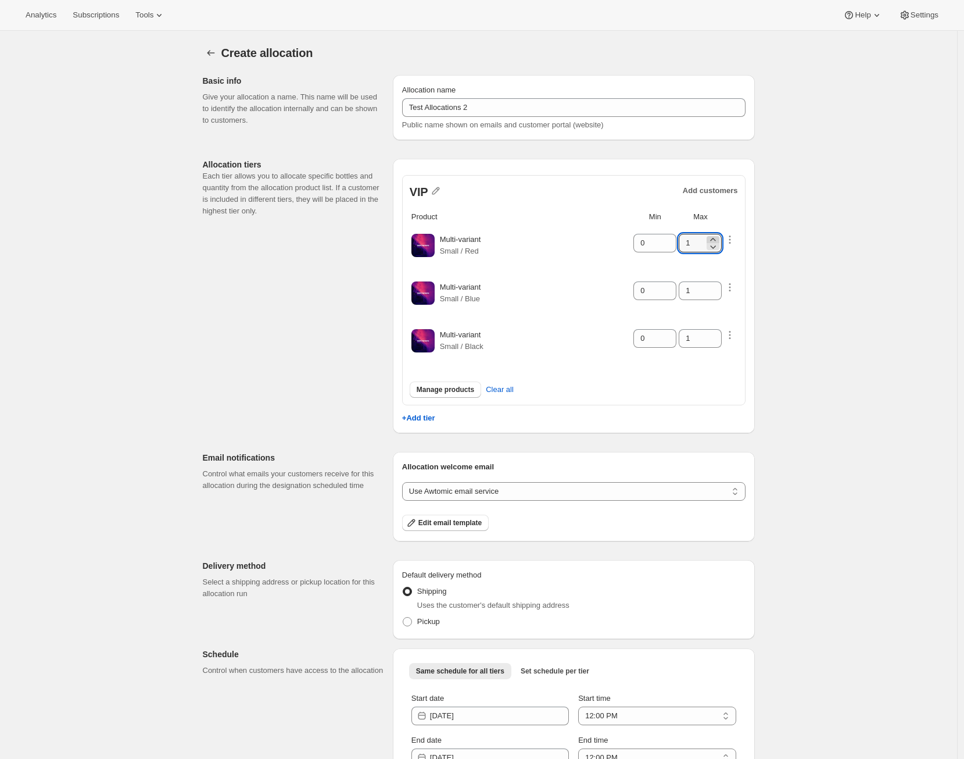
click at [719, 238] on icon at bounding box center [713, 240] width 12 height 12
click at [719, 237] on icon at bounding box center [713, 240] width 12 height 12
type input "4"
click at [731, 239] on icon "button" at bounding box center [730, 240] width 12 height 12
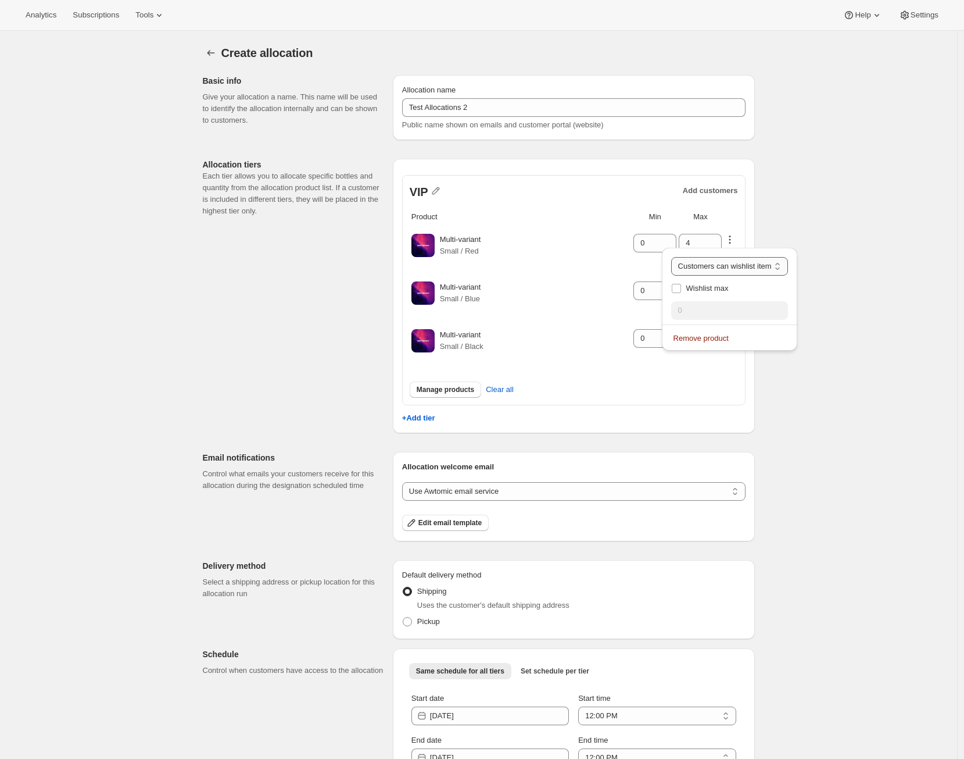
click at [728, 269] on select "Customers can wishlist item Wishlist only product Block item from wishlist" at bounding box center [729, 266] width 117 height 19
select select "blocked"
click at [679, 257] on select "Customers can wishlist item Wishlist only product Block item from wishlist" at bounding box center [729, 266] width 117 height 19
click at [632, 292] on div "Multi-variant Small / Blue" at bounding box center [536, 295] width 192 height 28
click at [715, 285] on icon at bounding box center [713, 287] width 12 height 12
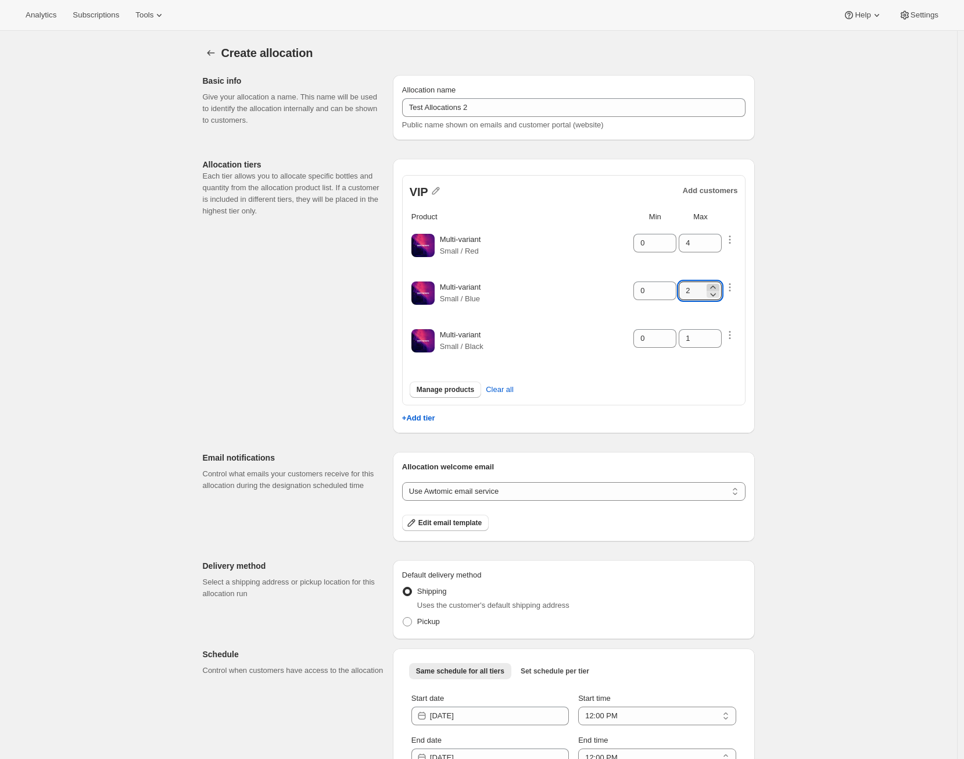
click at [714, 285] on icon at bounding box center [713, 287] width 12 height 12
type input "3"
click at [736, 332] on icon "button" at bounding box center [730, 335] width 12 height 12
click at [722, 358] on select "Customers can wishlist item Wishlist only product Block item from wishlist" at bounding box center [729, 361] width 117 height 19
select select "only"
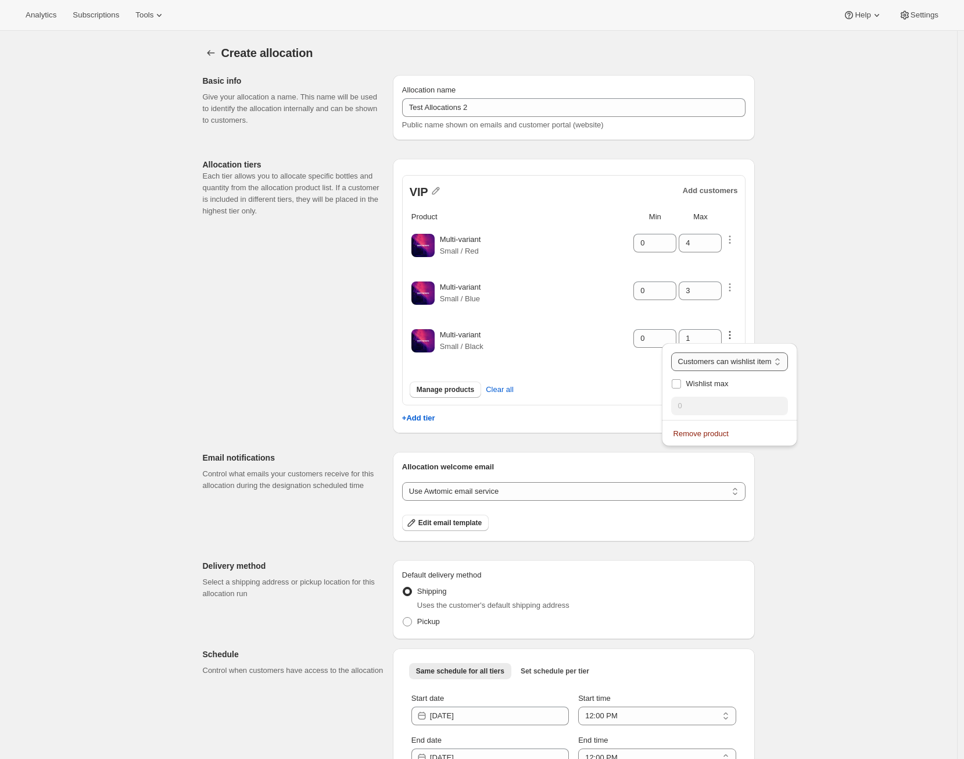
click at [683, 352] on select "Customers can wishlist item Wishlist only product Block item from wishlist" at bounding box center [729, 361] width 117 height 19
type input "0"
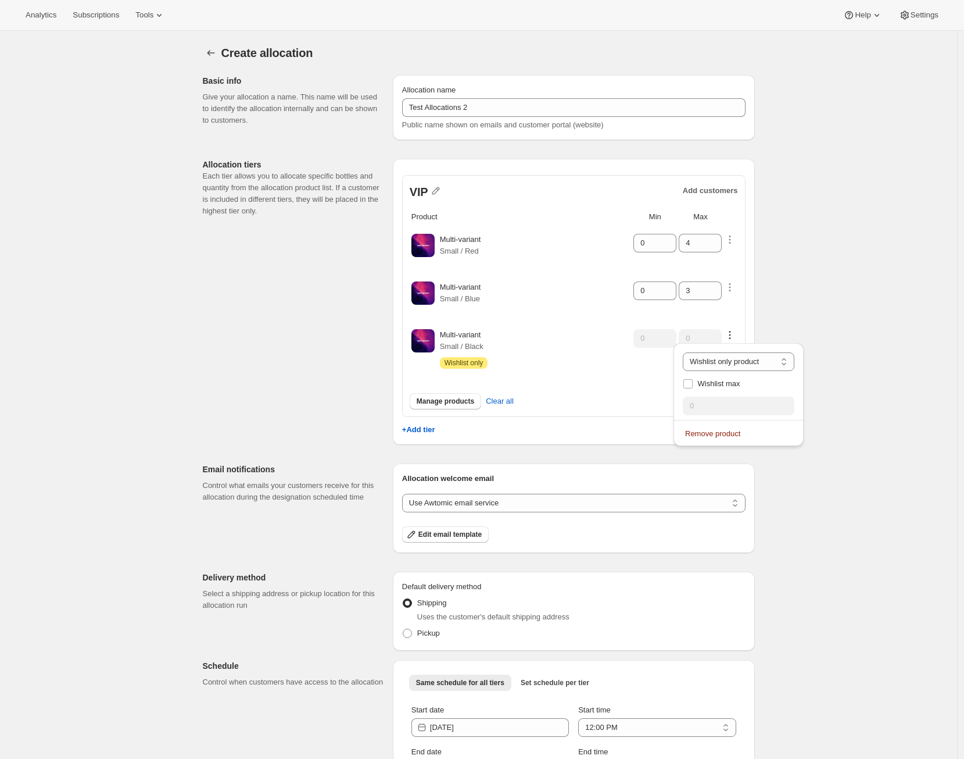
click at [599, 399] on div "Manage products Clear all" at bounding box center [574, 401] width 328 height 16
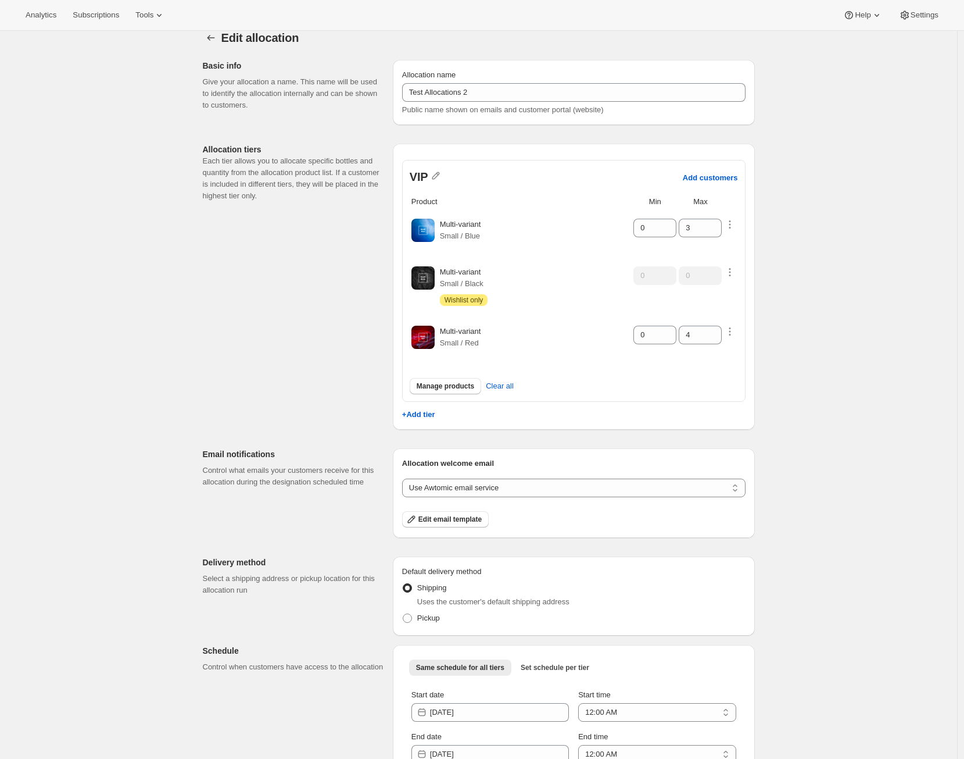
scroll to position [75, 0]
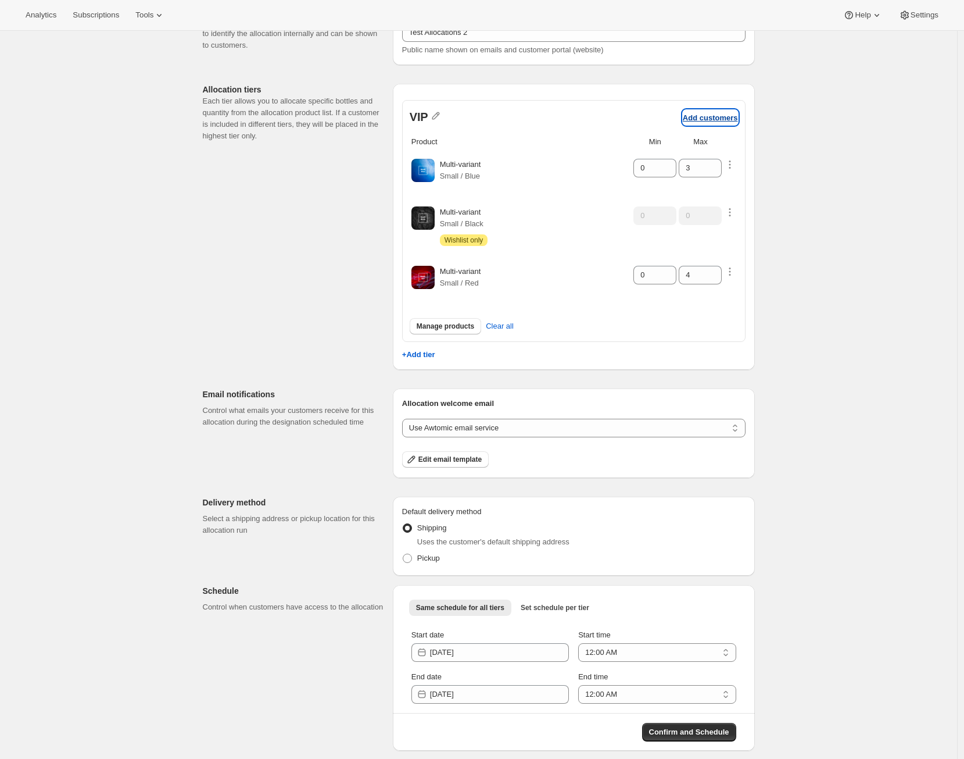
click at [721, 114] on p "Add customers" at bounding box center [710, 117] width 55 height 9
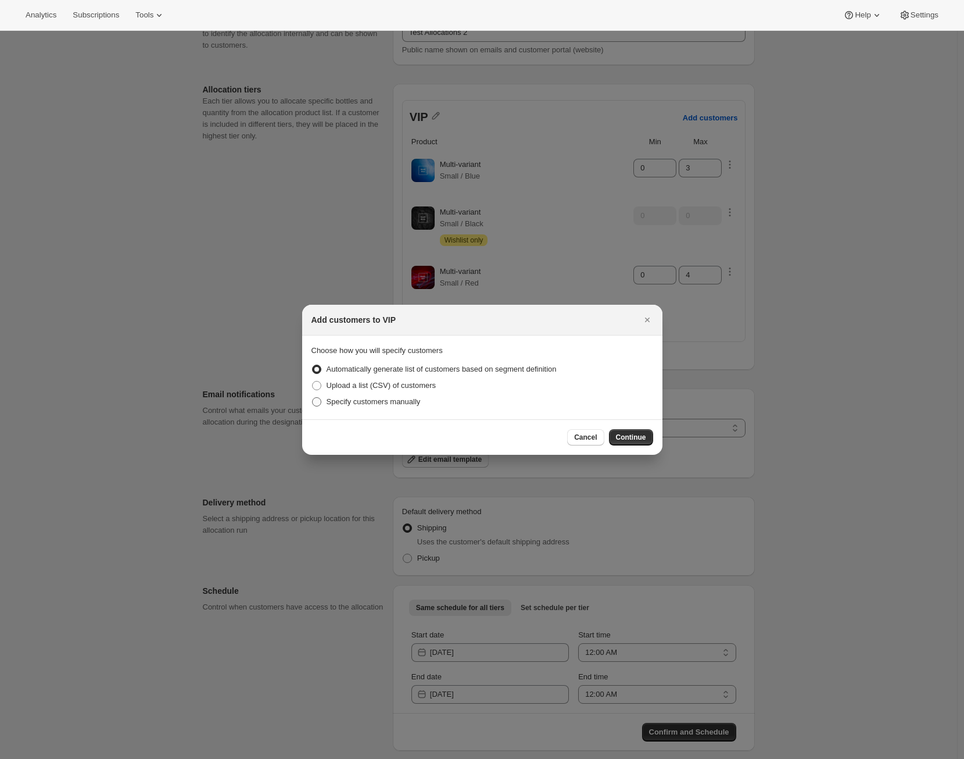
click at [421, 401] on span "Specify customers manually" at bounding box center [374, 401] width 94 height 9
click at [313, 398] on input "Specify customers manually" at bounding box center [312, 397] width 1 height 1
click at [651, 438] on button "Continue" at bounding box center [631, 437] width 44 height 16
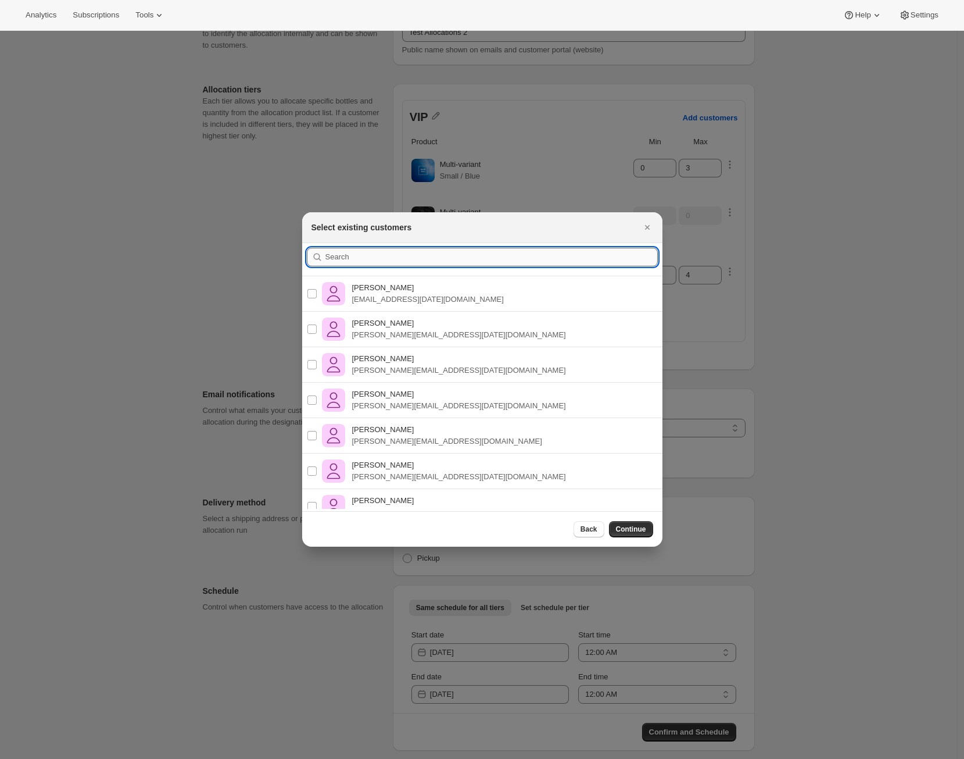
click at [460, 248] on input ":r49:" at bounding box center [492, 257] width 333 height 19
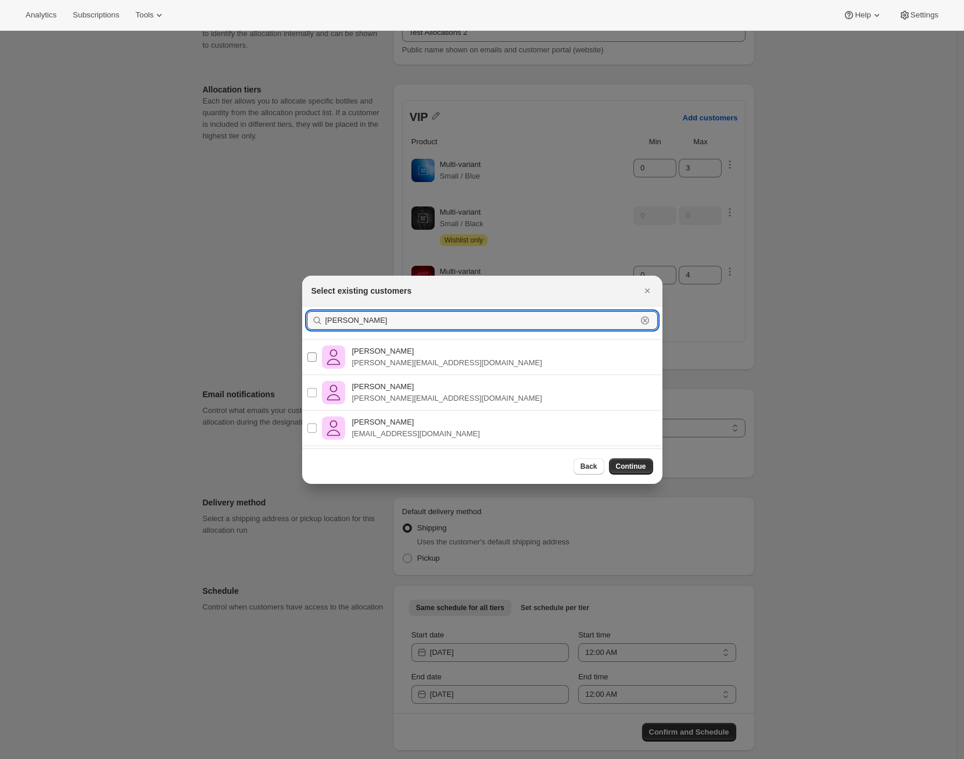
type input "[PERSON_NAME]"
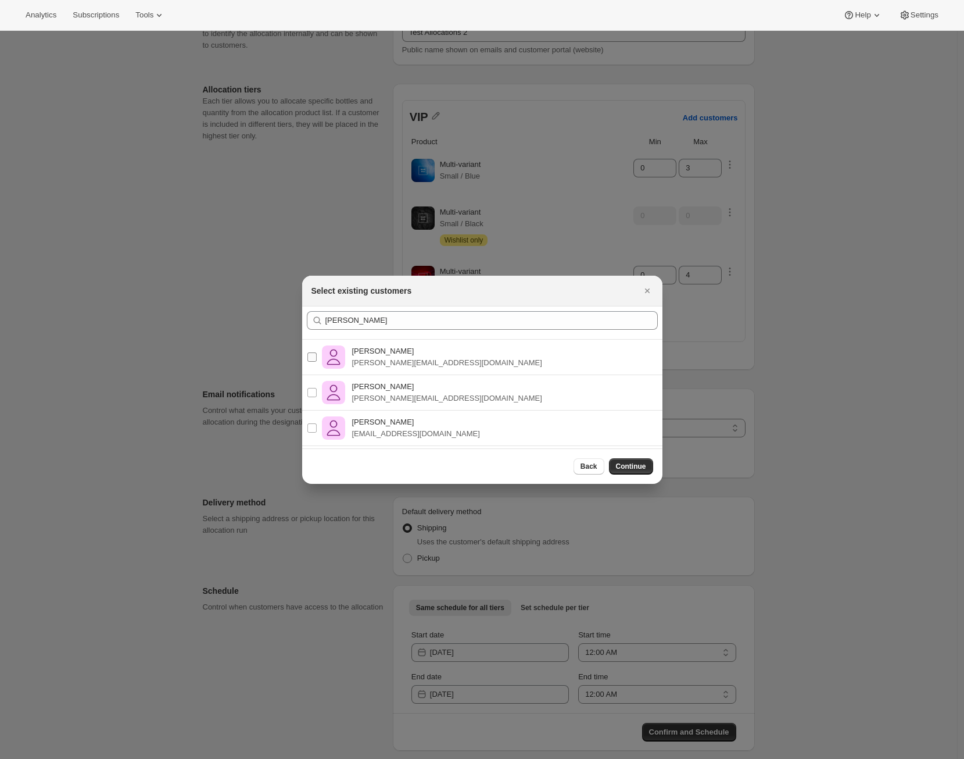
click at [395, 359] on p "[PERSON_NAME][EMAIL_ADDRESS][DOMAIN_NAME]" at bounding box center [447, 363] width 190 height 12
click at [317, 359] on input "[PERSON_NAME] Ramos [EMAIL_ADDRESS][DOMAIN_NAME]" at bounding box center [312, 356] width 9 height 9
checkbox input "true"
click at [352, 425] on p "[PERSON_NAME]" at bounding box center [416, 422] width 128 height 12
click at [317, 425] on input "[PERSON_NAME] Ramos [EMAIL_ADDRESS][DOMAIN_NAME]" at bounding box center [312, 427] width 9 height 9
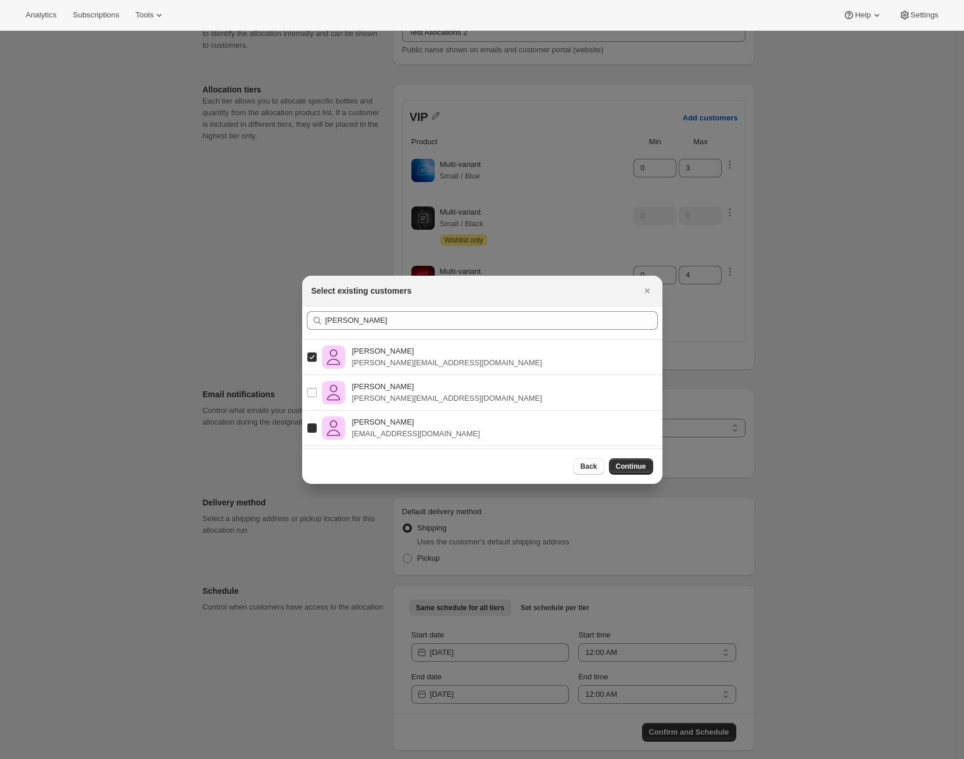
checkbox input "true"
click at [618, 468] on span "Continue" at bounding box center [631, 466] width 30 height 9
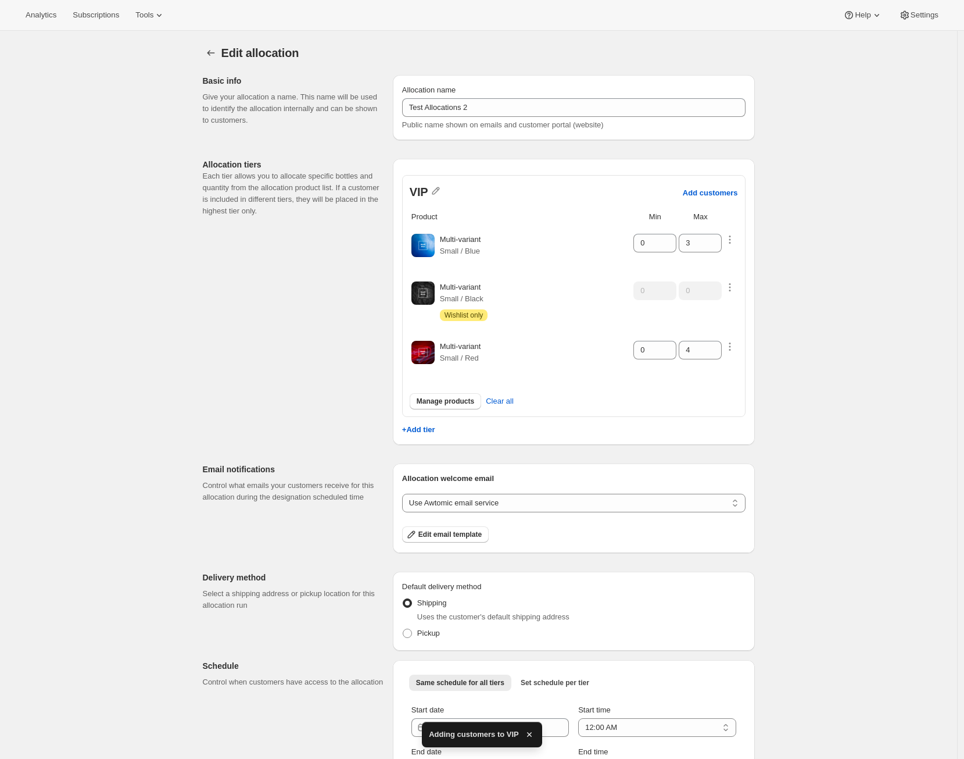
scroll to position [75, 0]
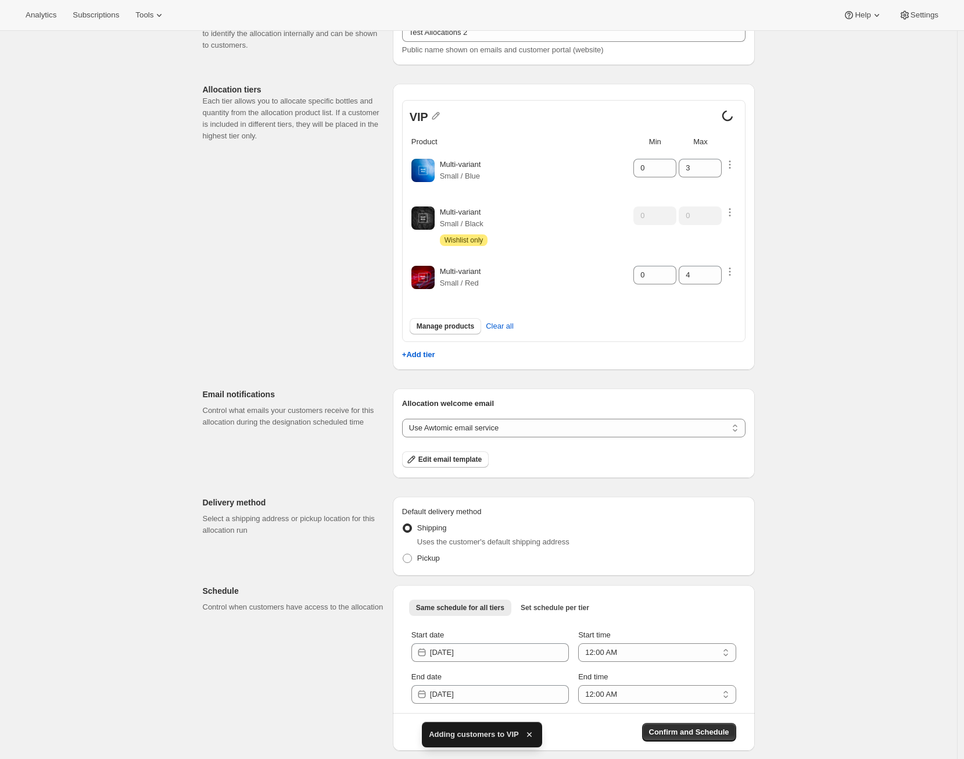
click at [446, 557] on div "Pickup" at bounding box center [574, 558] width 344 height 16
click at [440, 556] on span "Pickup" at bounding box center [428, 557] width 23 height 9
click at [403, 554] on input "Pickup" at bounding box center [403, 553] width 1 height 1
radio input "true"
click at [528, 733] on icon "button" at bounding box center [529, 734] width 5 height 5
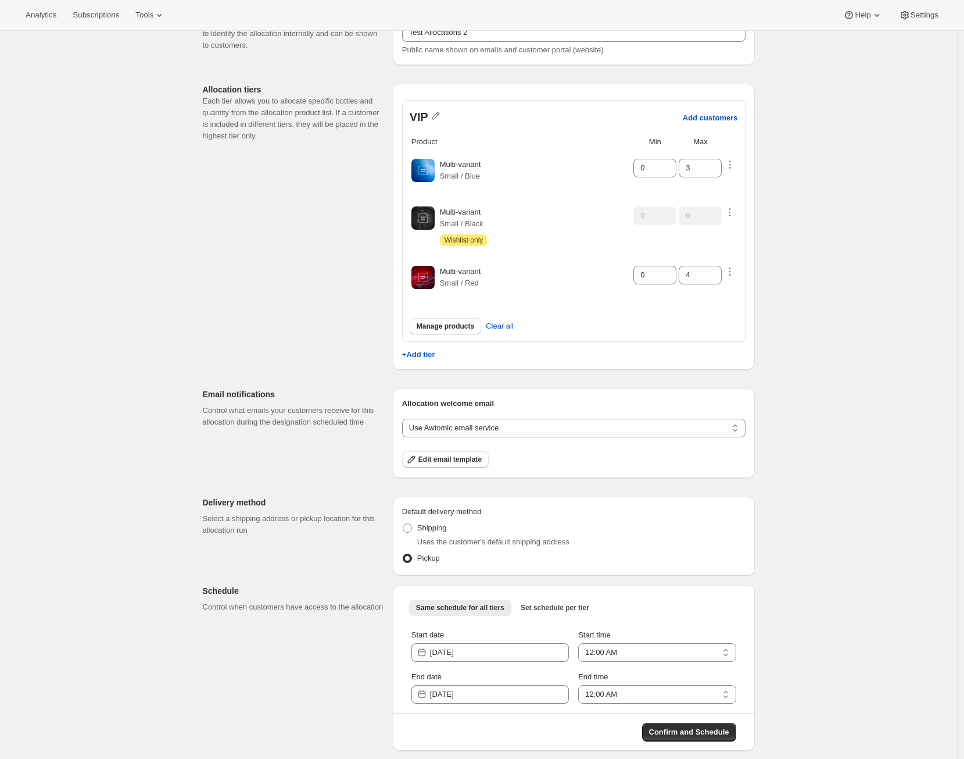
click at [808, 366] on div "Edit allocation. This page is ready Edit allocation Basic info Give your alloca…" at bounding box center [478, 358] width 957 height 804
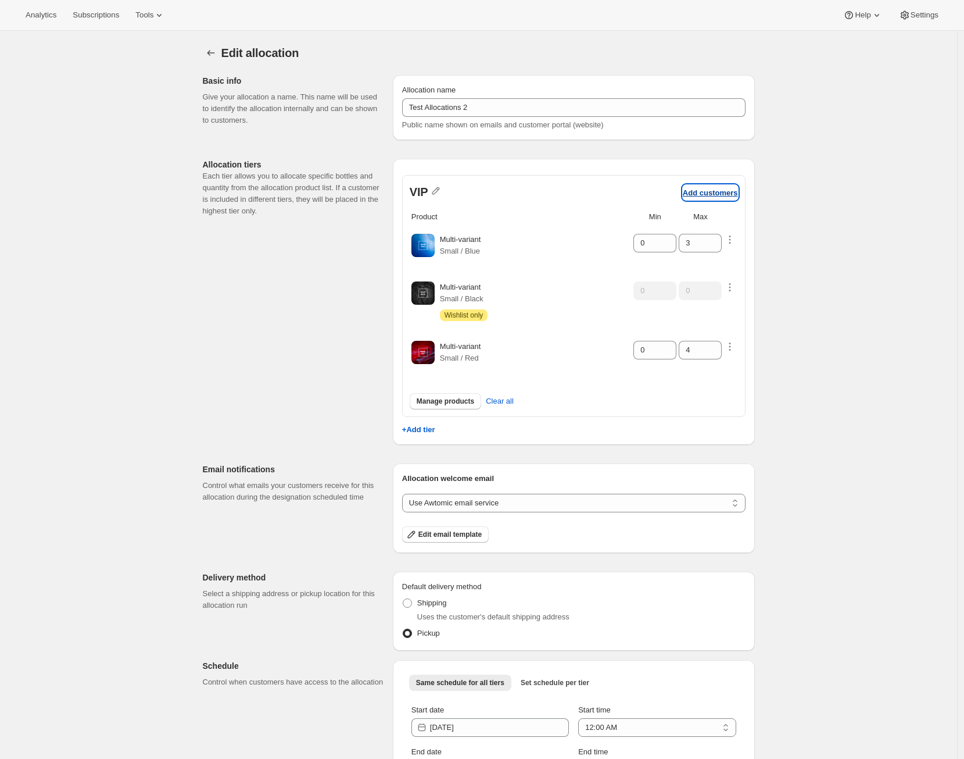
click at [737, 194] on p "Add customers" at bounding box center [710, 192] width 55 height 9
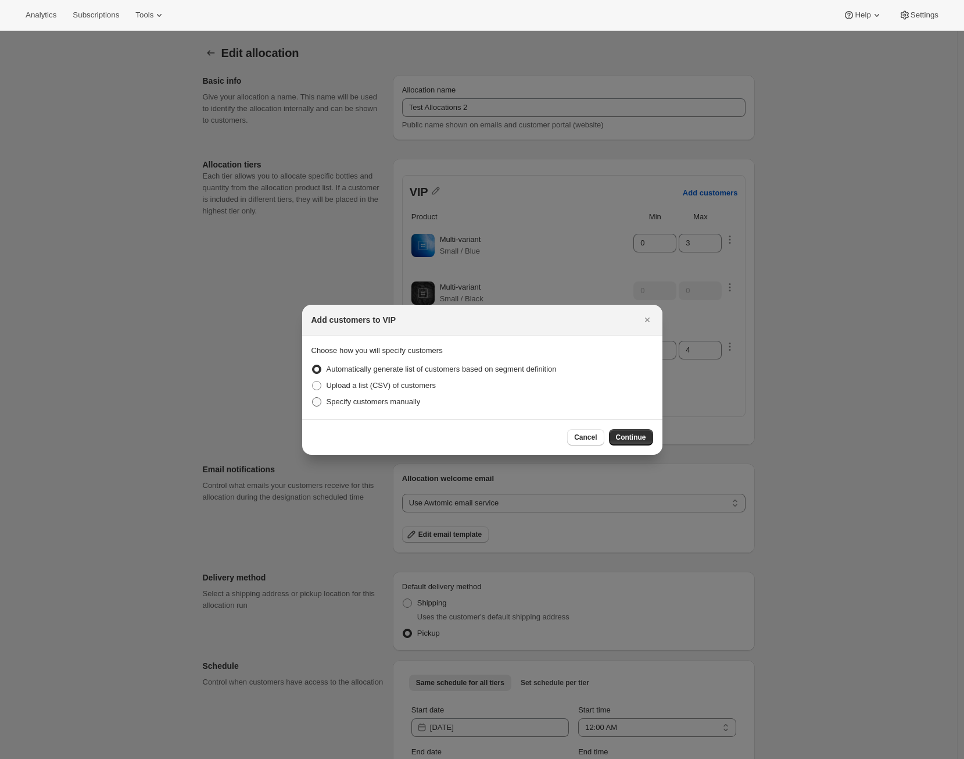
click at [421, 404] on span "Specify customers manually" at bounding box center [374, 401] width 94 height 9
click at [313, 398] on input "Specify customers manually" at bounding box center [312, 397] width 1 height 1
click at [646, 439] on button "Continue" at bounding box center [631, 437] width 44 height 16
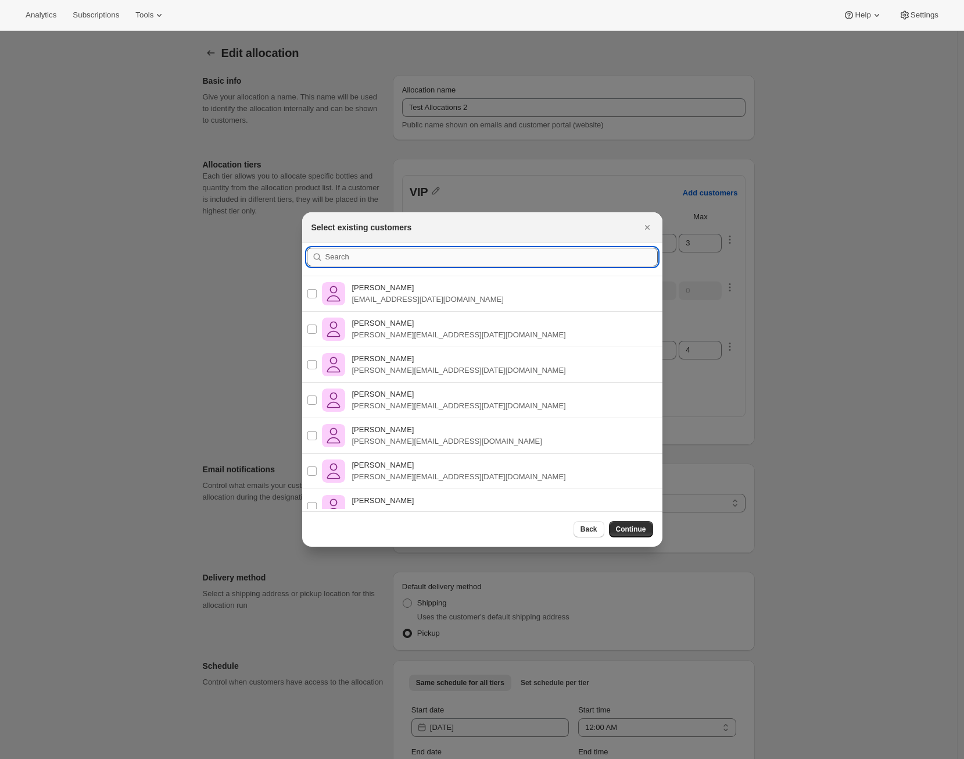
click at [362, 258] on input ":r5h:" at bounding box center [492, 257] width 333 height 19
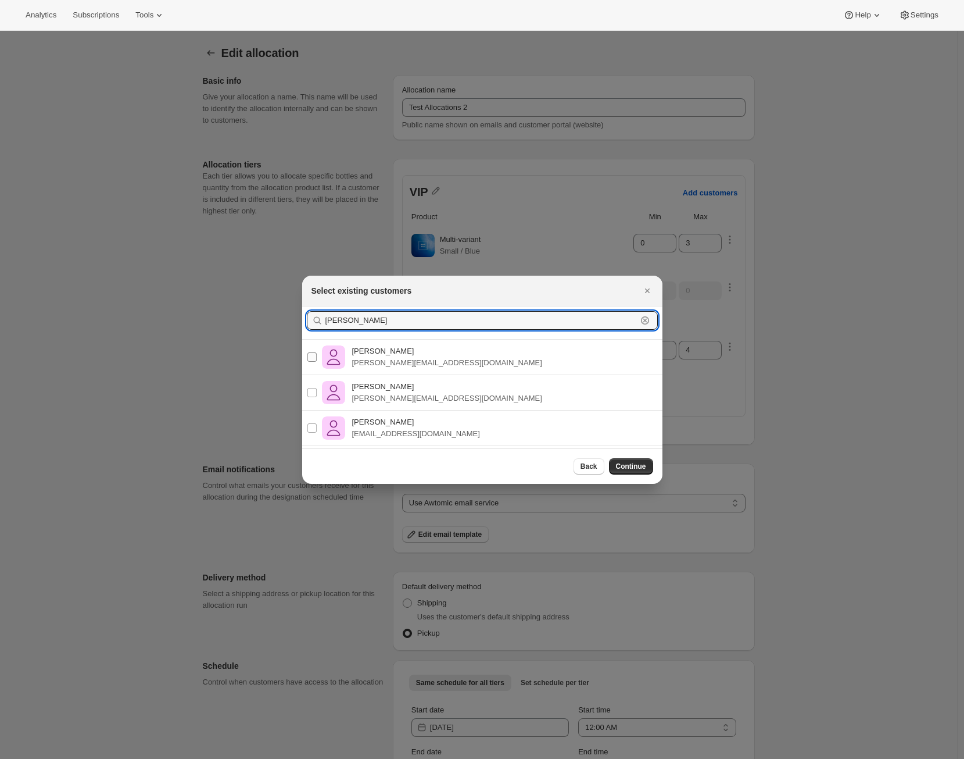
type input "[PERSON_NAME]"
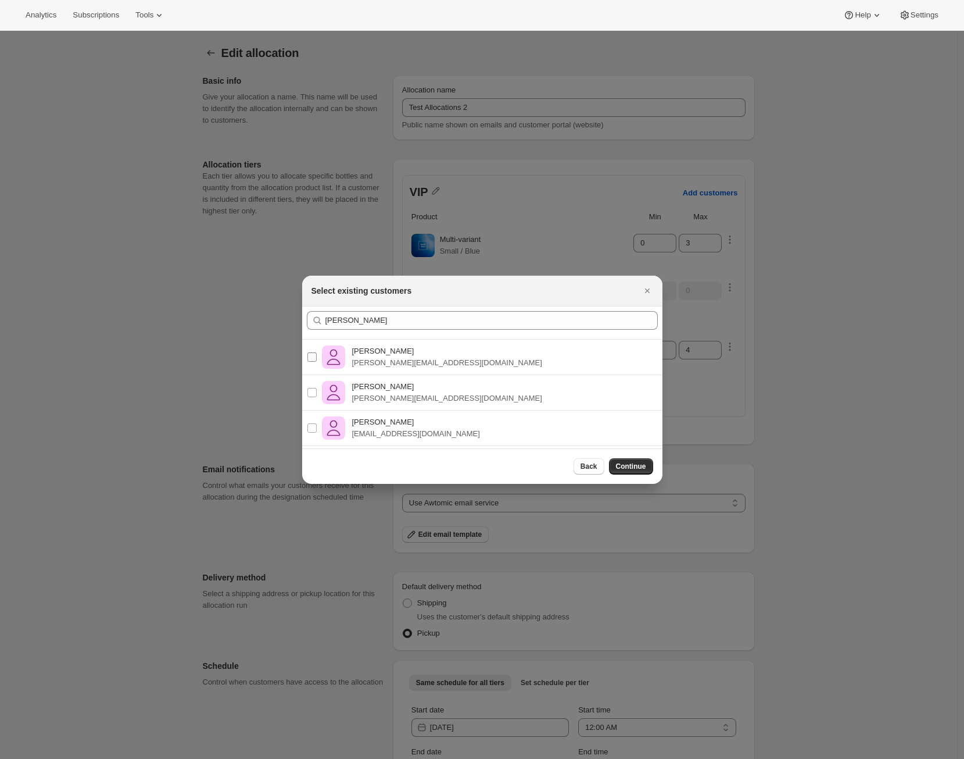
click at [351, 362] on div "[PERSON_NAME] Ramos [EMAIL_ADDRESS][DOMAIN_NAME]" at bounding box center [432, 356] width 220 height 23
click at [317, 362] on input "[PERSON_NAME] Ramos [EMAIL_ADDRESS][DOMAIN_NAME]" at bounding box center [312, 356] width 9 height 9
checkbox input "true"
click at [639, 467] on span "Continue" at bounding box center [631, 466] width 30 height 9
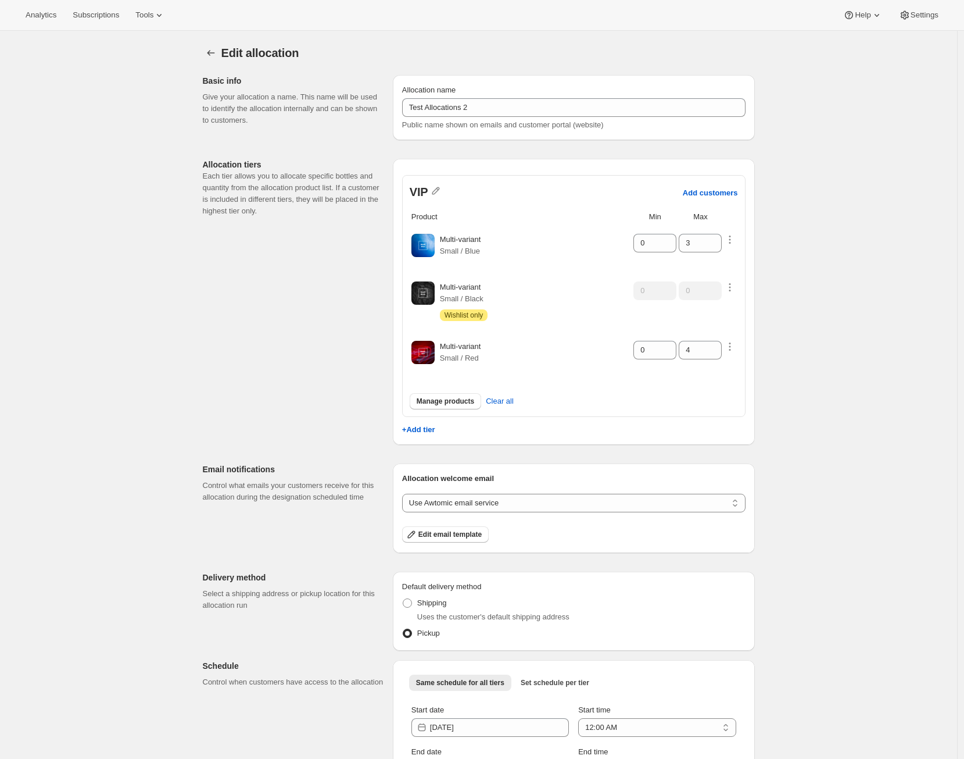
click at [791, 561] on div "Edit allocation. This page is ready Edit allocation Basic info Give your alloca…" at bounding box center [478, 433] width 957 height 804
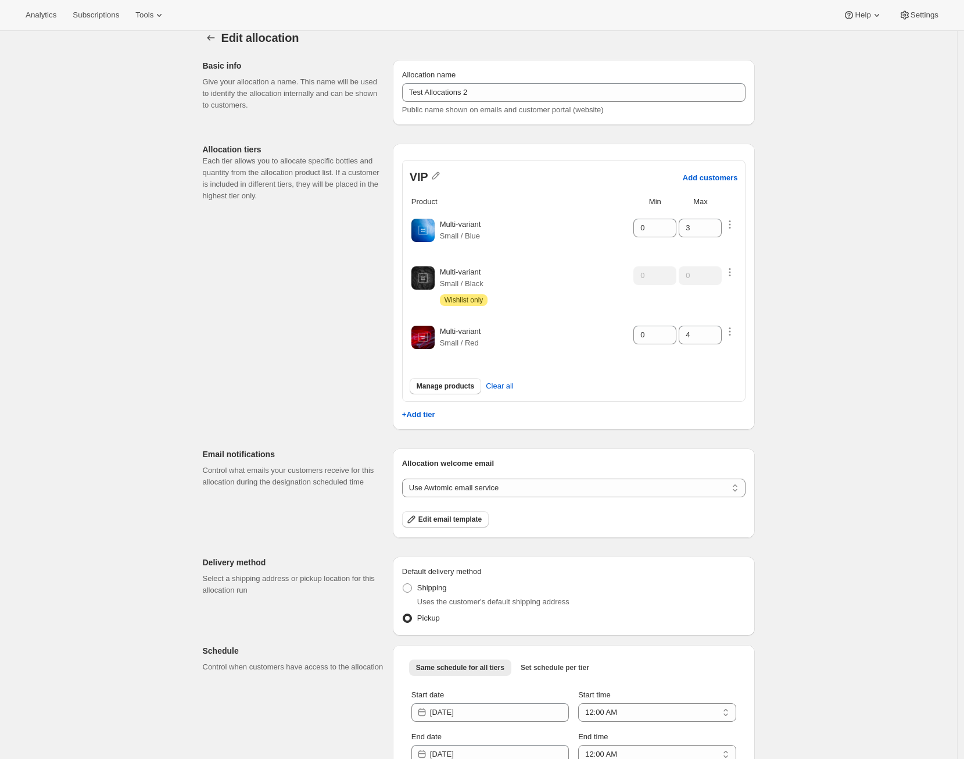
scroll to position [30, 0]
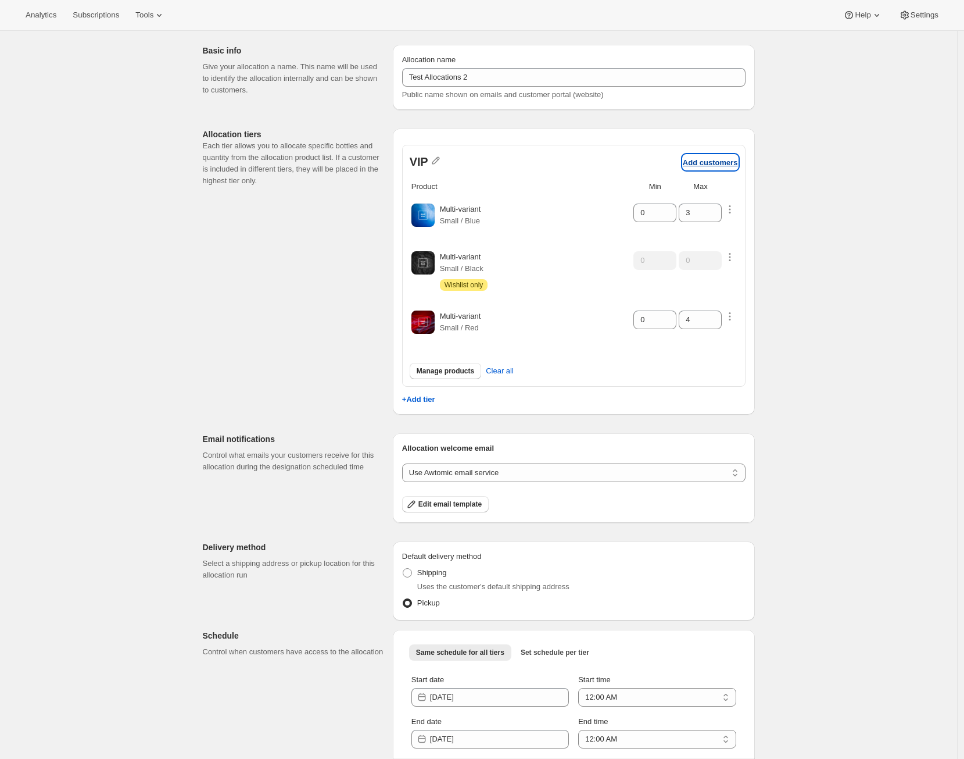
click at [732, 165] on p "Add customers" at bounding box center [710, 162] width 55 height 9
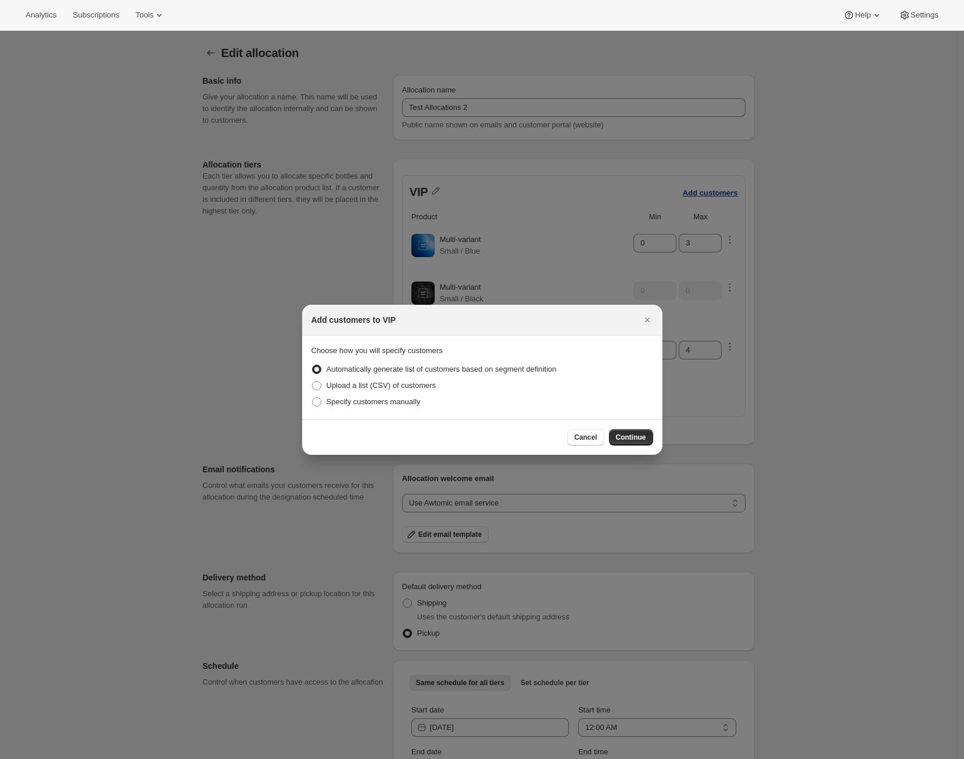
scroll to position [0, 0]
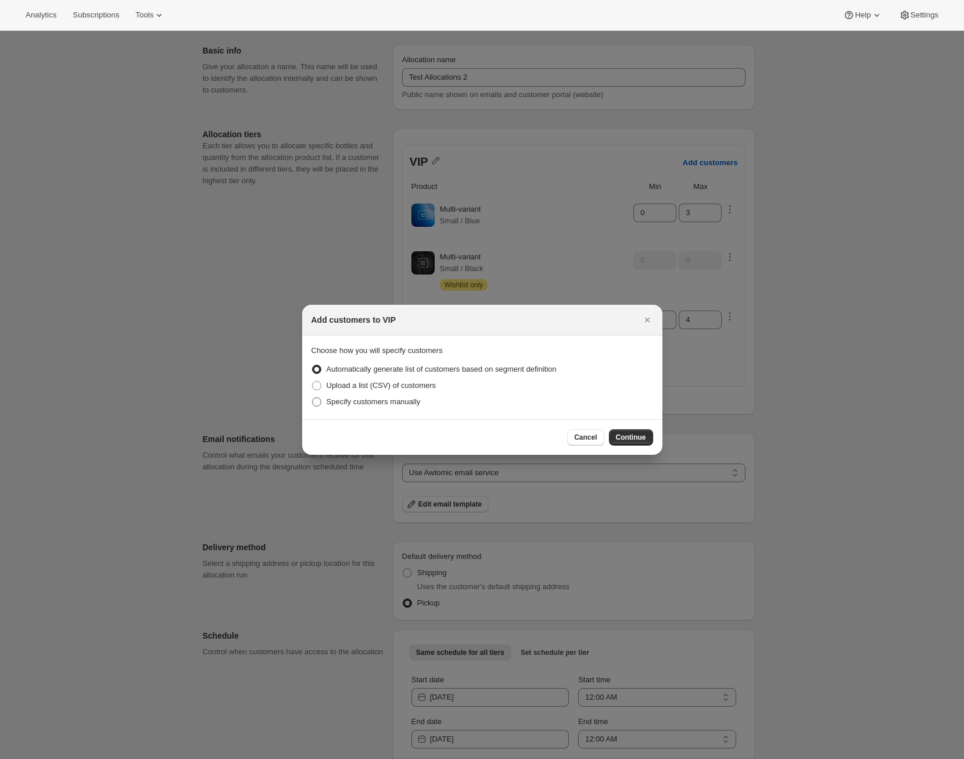
click at [416, 406] on span "Specify customers manually" at bounding box center [374, 402] width 94 height 12
click at [313, 398] on input "Specify customers manually" at bounding box center [312, 397] width 1 height 1
click at [637, 439] on span "Continue" at bounding box center [631, 437] width 30 height 9
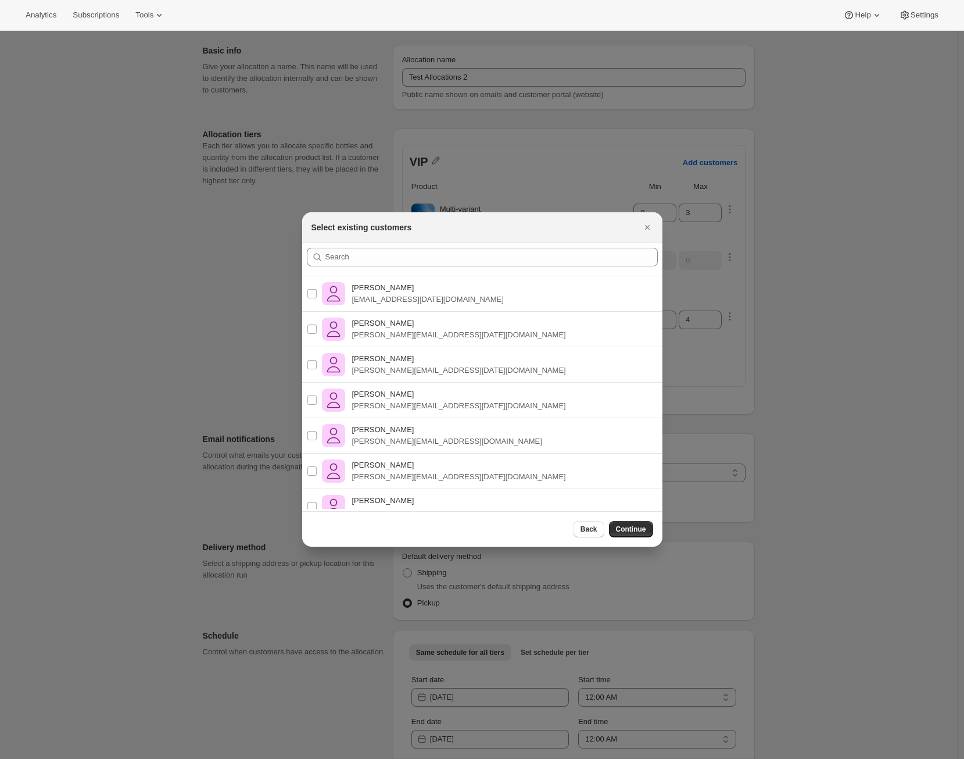
scroll to position [122, 0]
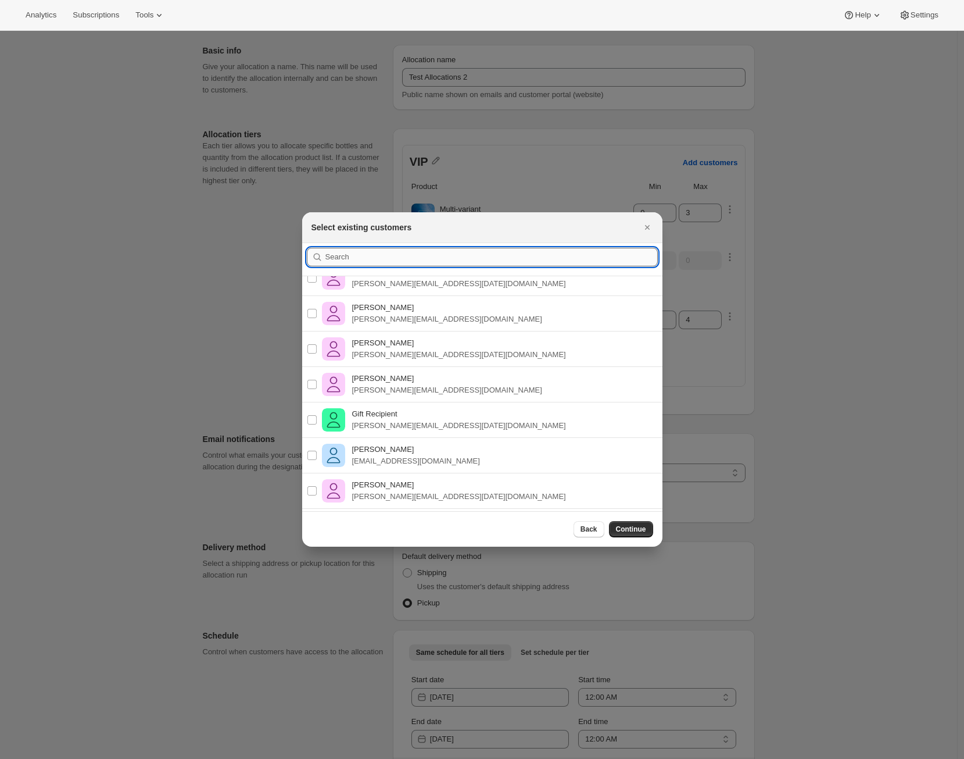
click at [384, 258] on input ":r19:" at bounding box center [492, 257] width 333 height 19
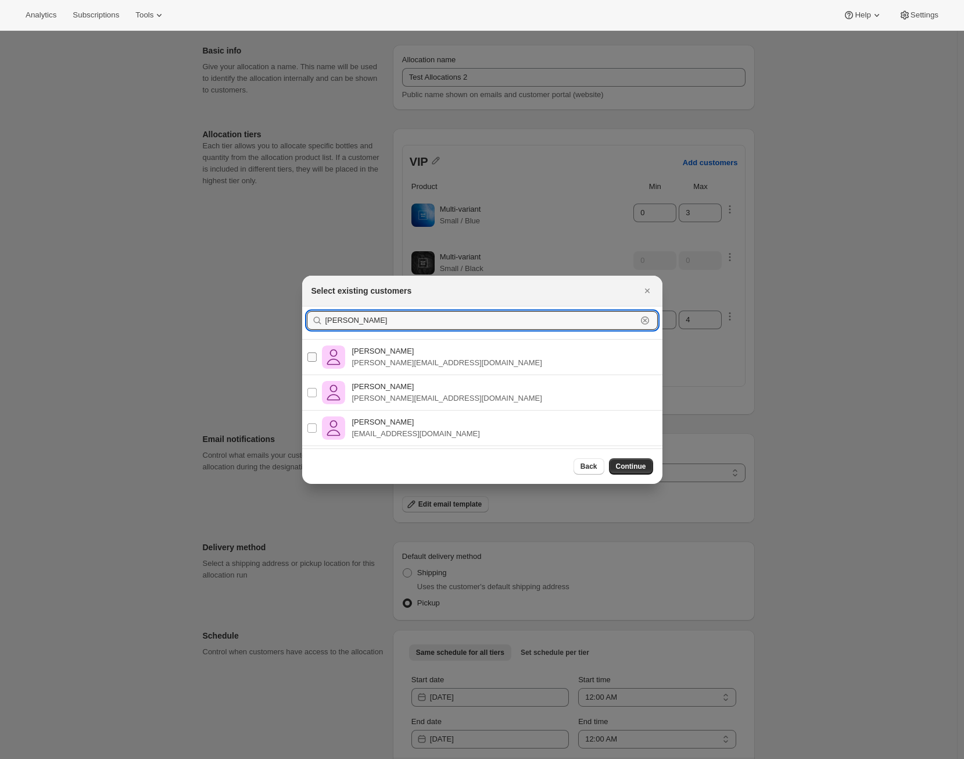
type input "[PERSON_NAME]"
click at [413, 360] on p "[PERSON_NAME][EMAIL_ADDRESS][DOMAIN_NAME]" at bounding box center [447, 363] width 190 height 12
click at [317, 360] on input "[PERSON_NAME] Ramos [EMAIL_ADDRESS][DOMAIN_NAME]" at bounding box center [312, 356] width 9 height 9
checkbox input "true"
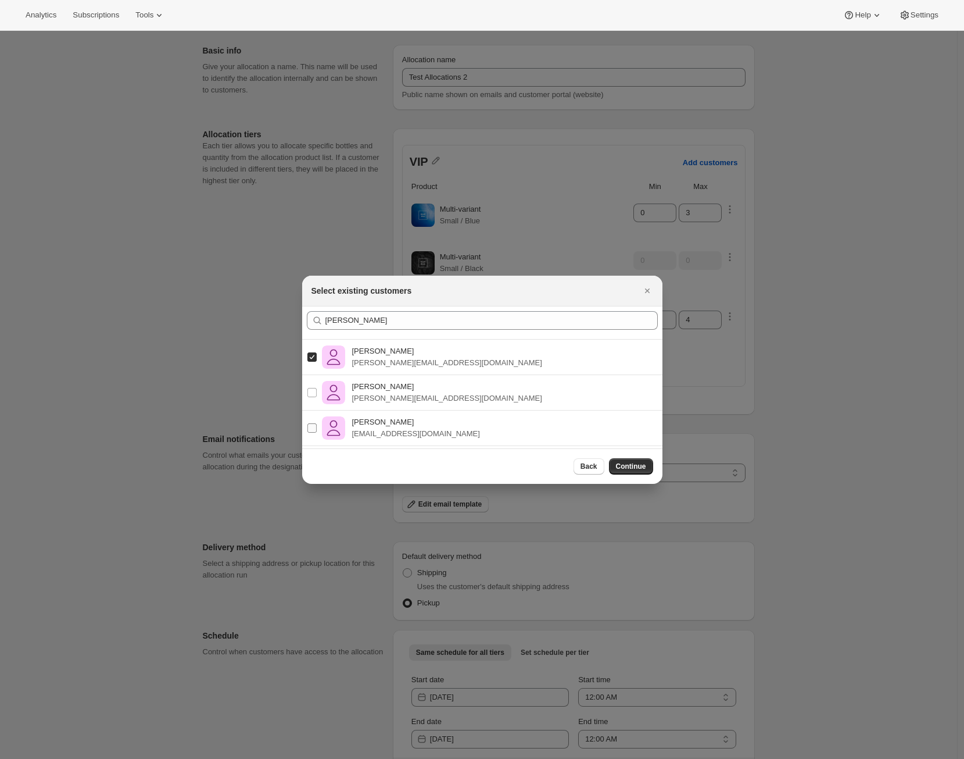
click at [396, 419] on p "[PERSON_NAME]" at bounding box center [416, 422] width 128 height 12
click at [317, 423] on input "[PERSON_NAME] Ramos [EMAIL_ADDRESS][DOMAIN_NAME]" at bounding box center [312, 427] width 9 height 9
checkbox input "true"
click at [623, 465] on span "Continue" at bounding box center [631, 466] width 30 height 9
